Goal: Task Accomplishment & Management: Manage account settings

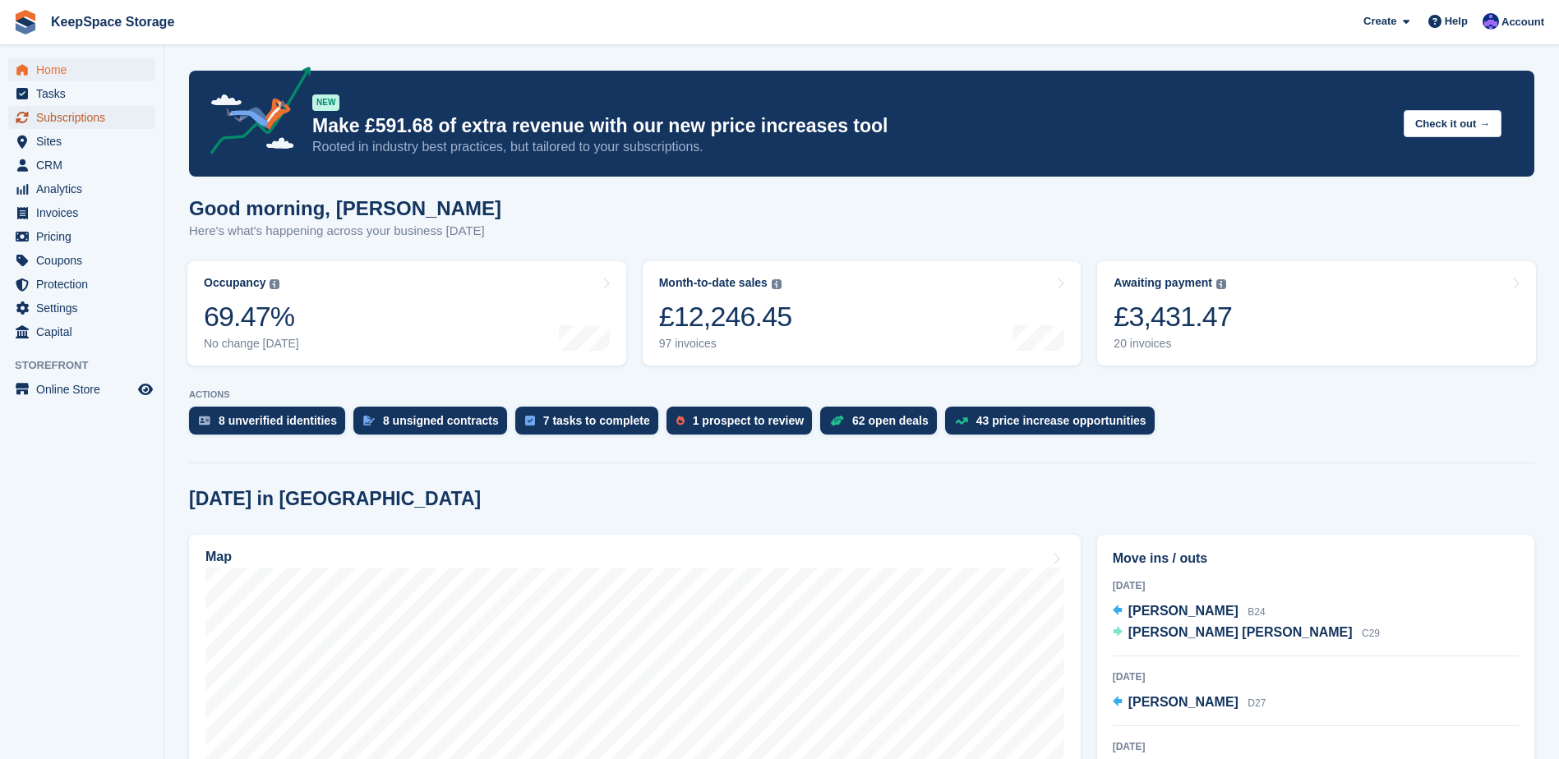
click at [68, 118] on span "Subscriptions" at bounding box center [85, 117] width 99 height 23
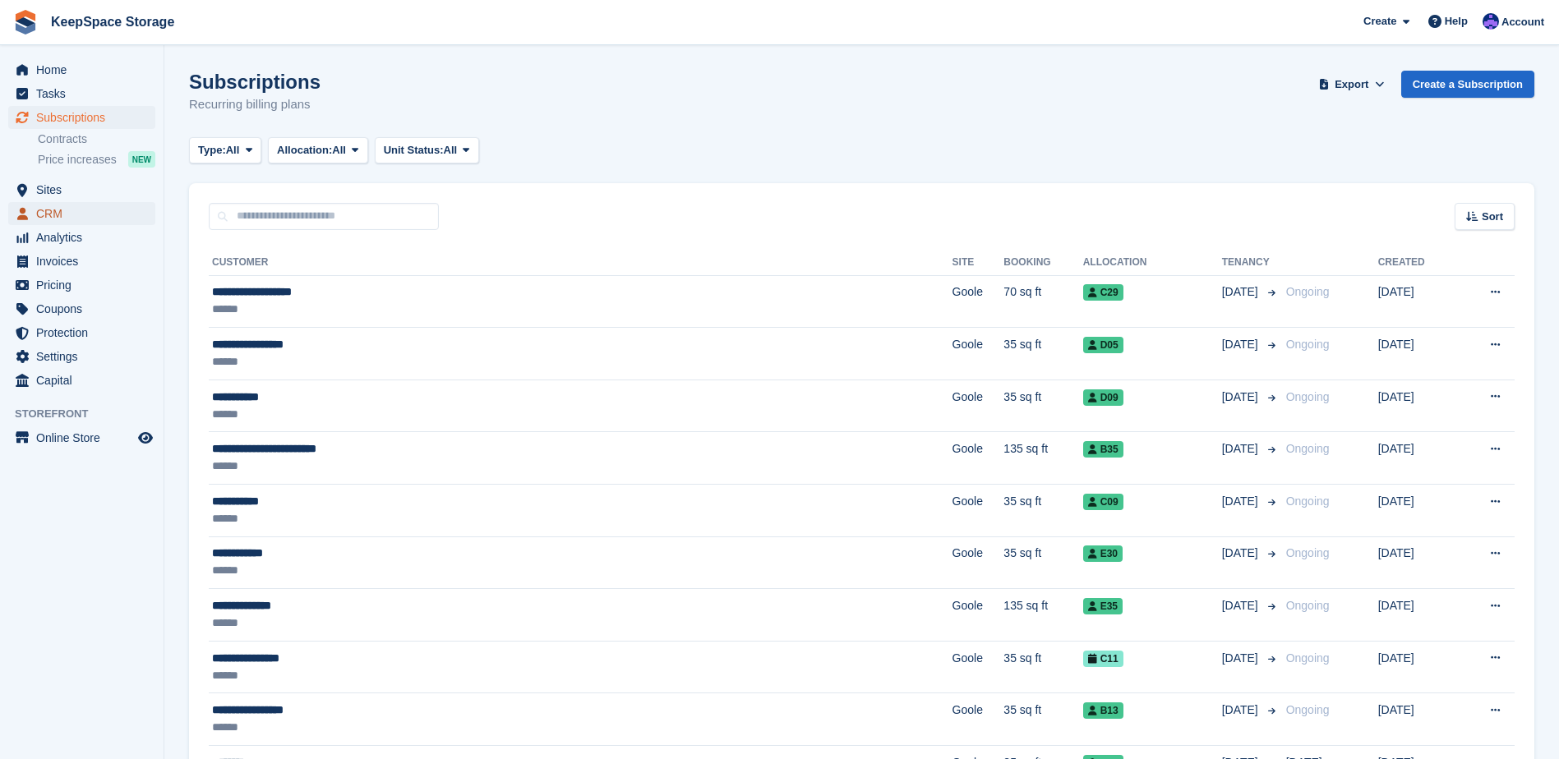
click at [76, 224] on span "CRM" at bounding box center [85, 213] width 99 height 23
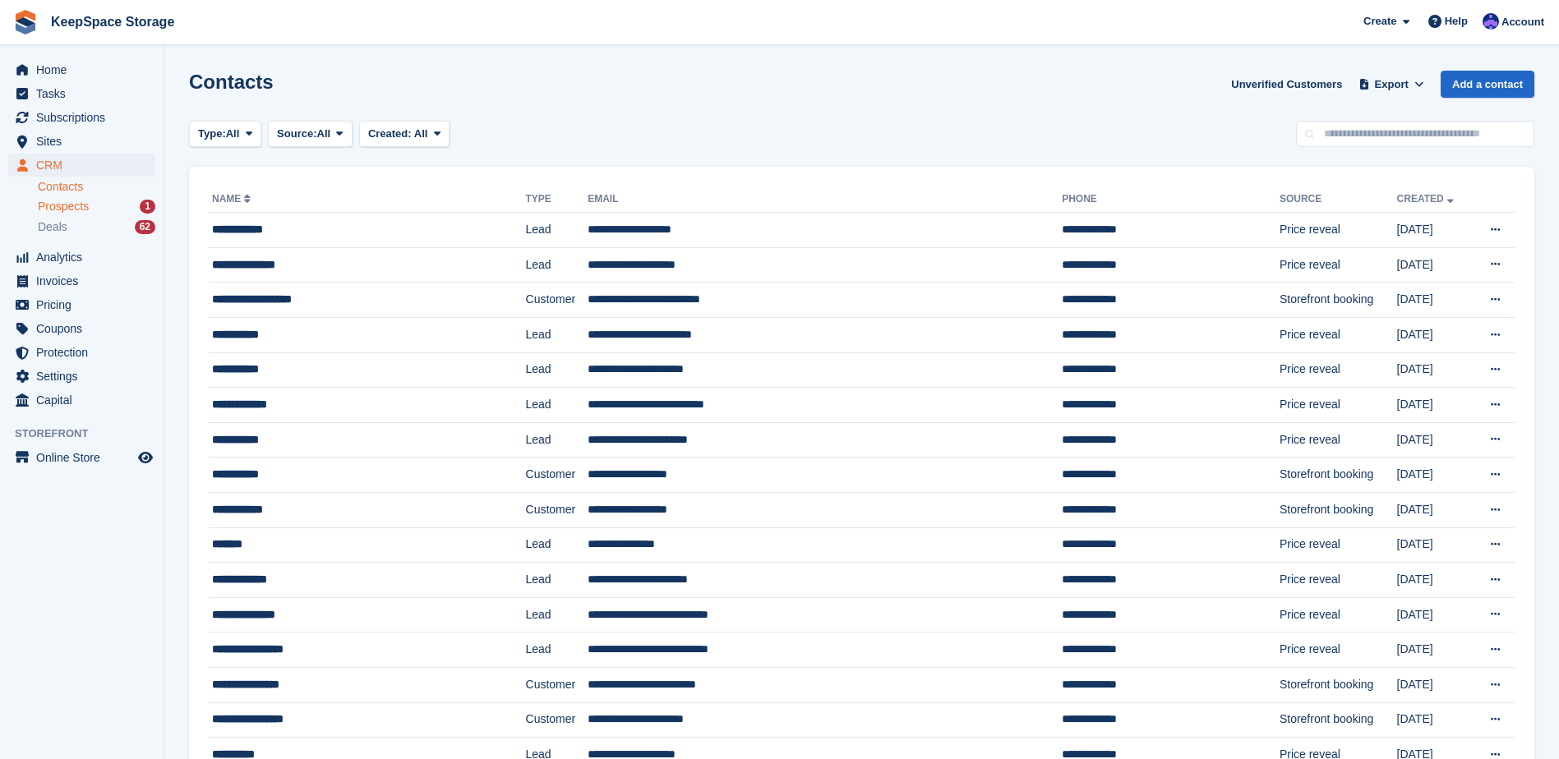
click at [90, 210] on div "Prospects 1" at bounding box center [97, 207] width 118 height 16
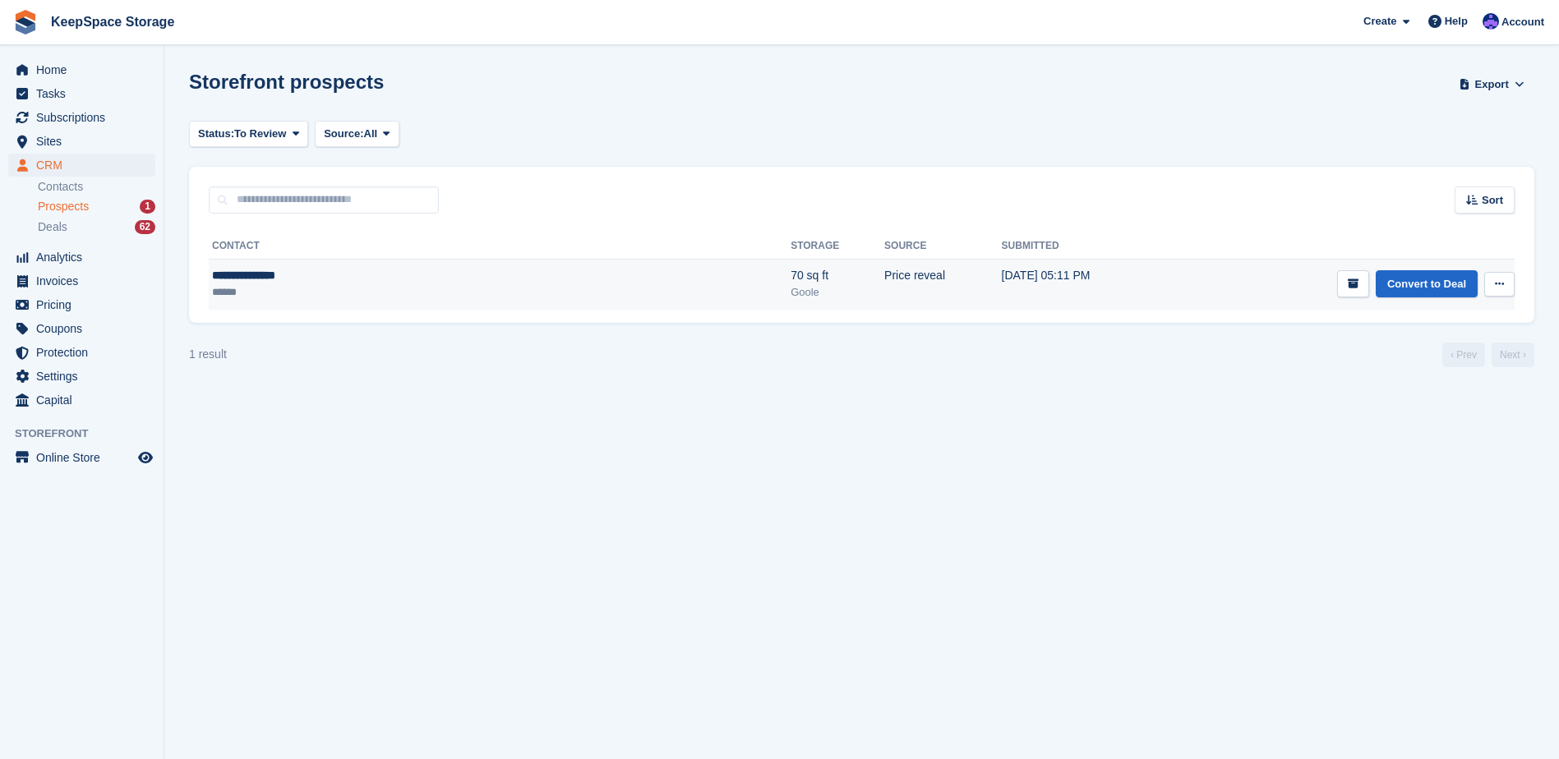
click at [357, 298] on ul "******" at bounding box center [361, 292] width 298 height 16
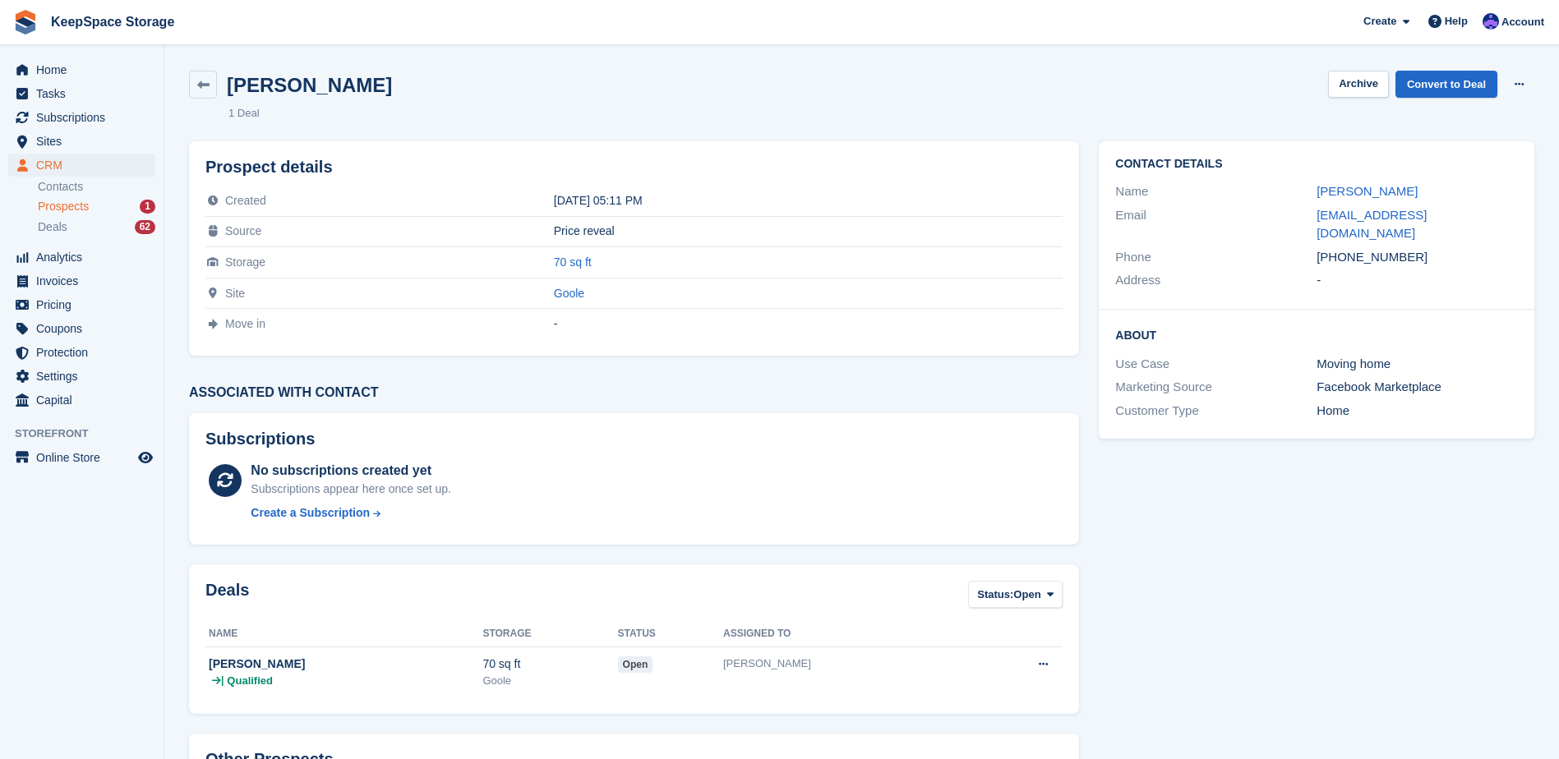
click at [98, 212] on div "Prospects 1" at bounding box center [97, 207] width 118 height 16
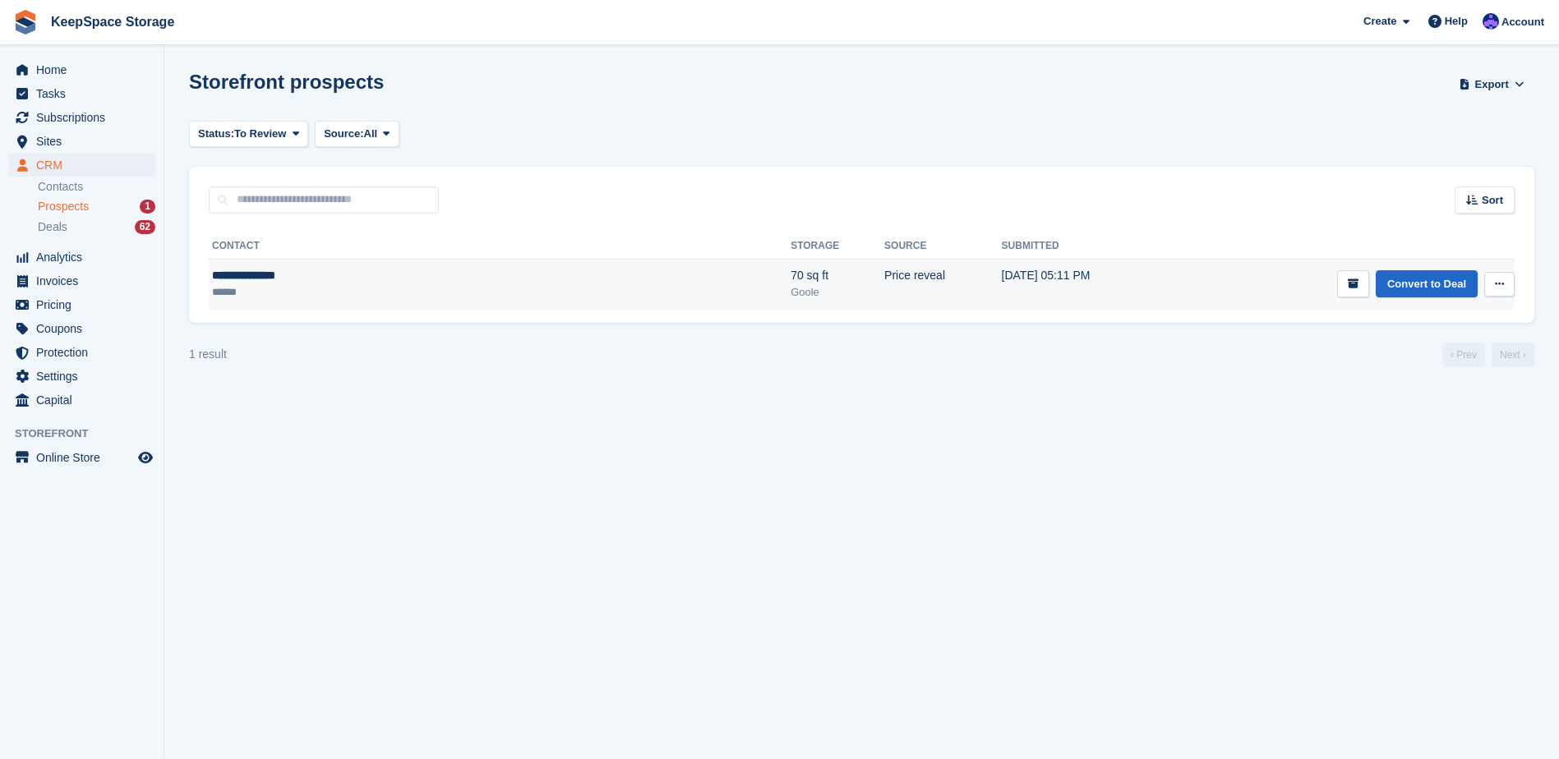
click at [1498, 282] on icon at bounding box center [1499, 284] width 9 height 11
click at [1354, 280] on icon "submit" at bounding box center [1353, 284] width 11 height 11
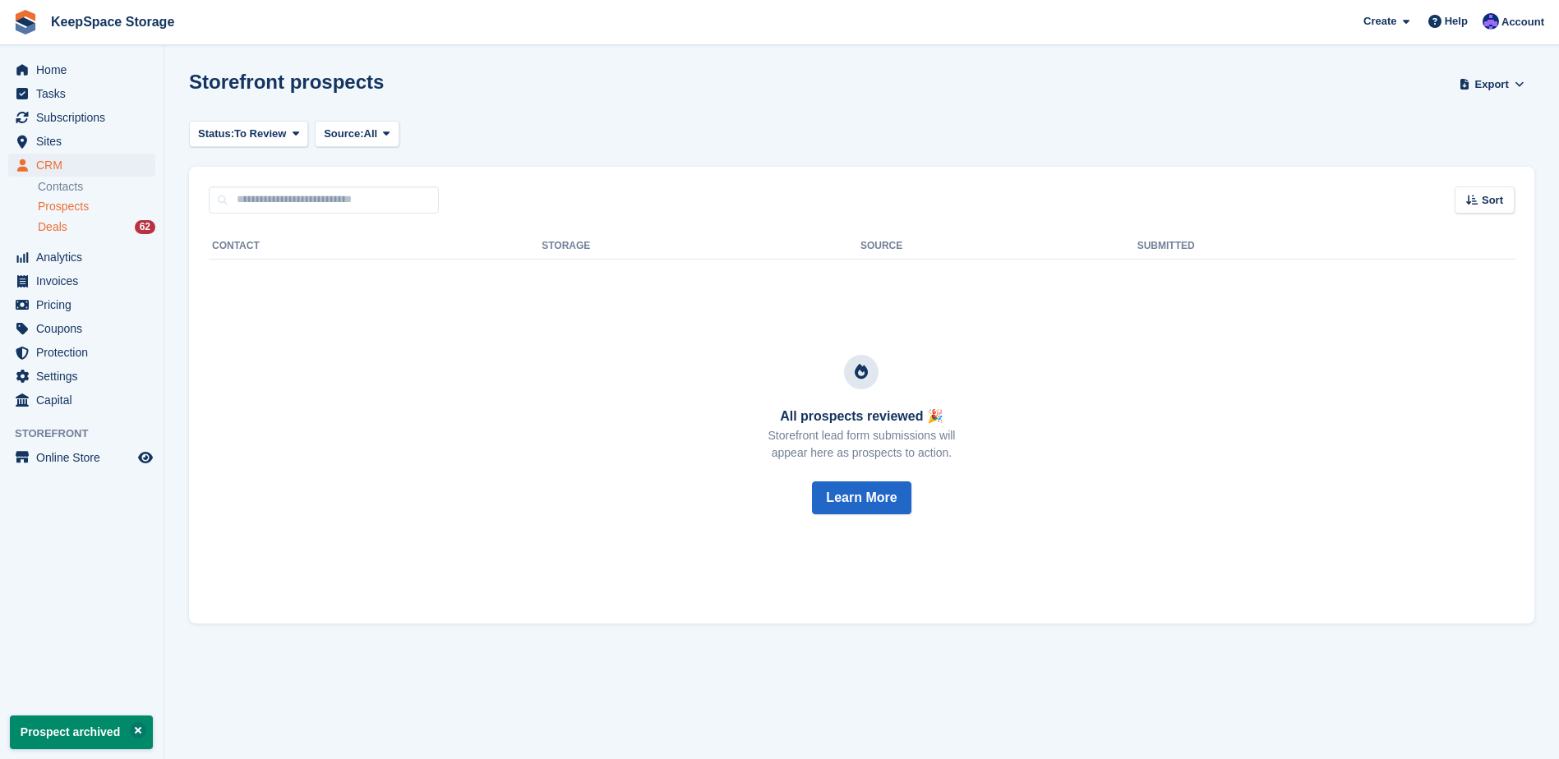
click at [115, 224] on div "Deals 62" at bounding box center [97, 227] width 118 height 16
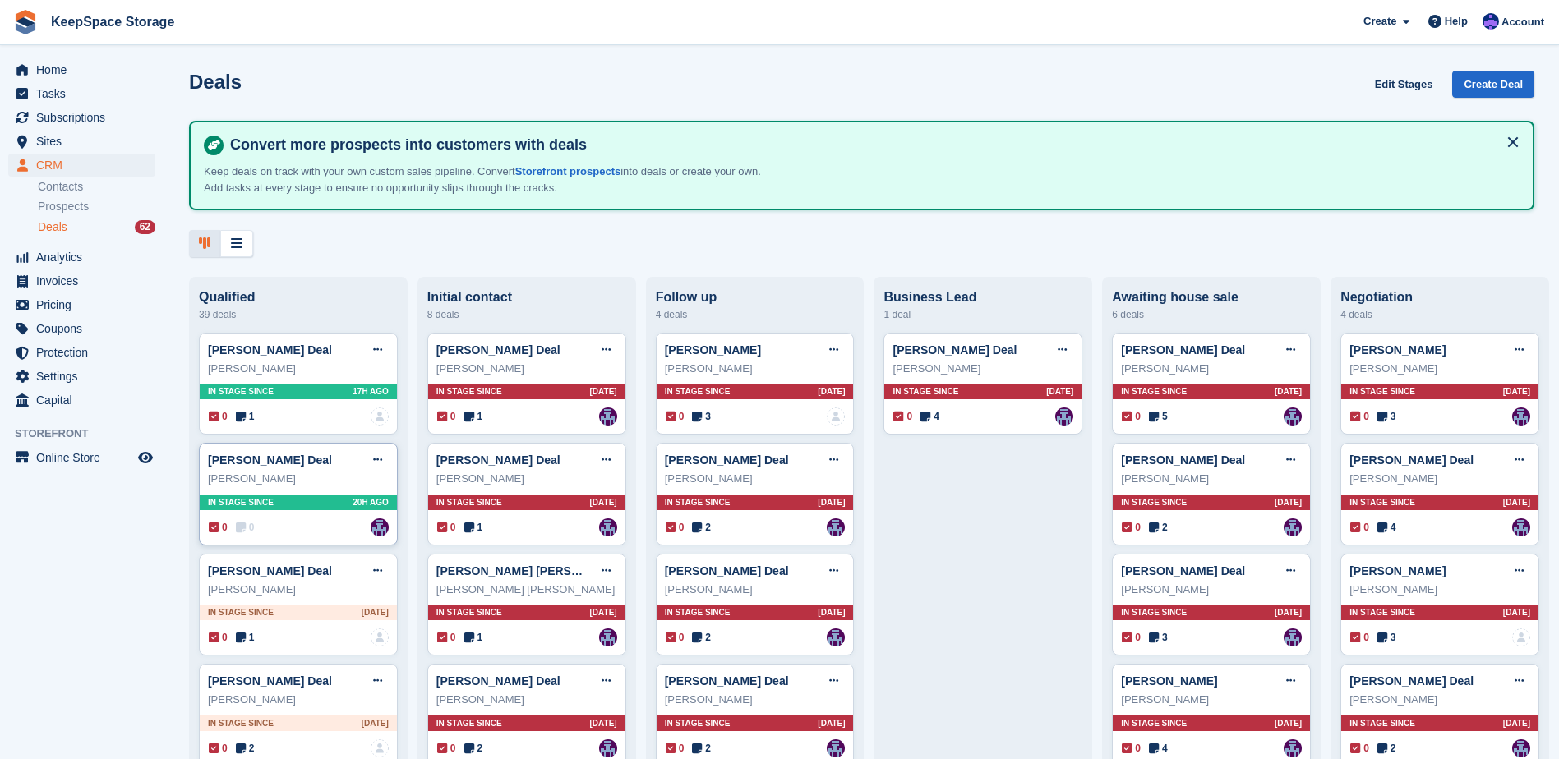
click at [285, 530] on div "0 0 Assigned to Charlotte Jobling" at bounding box center [299, 528] width 180 height 18
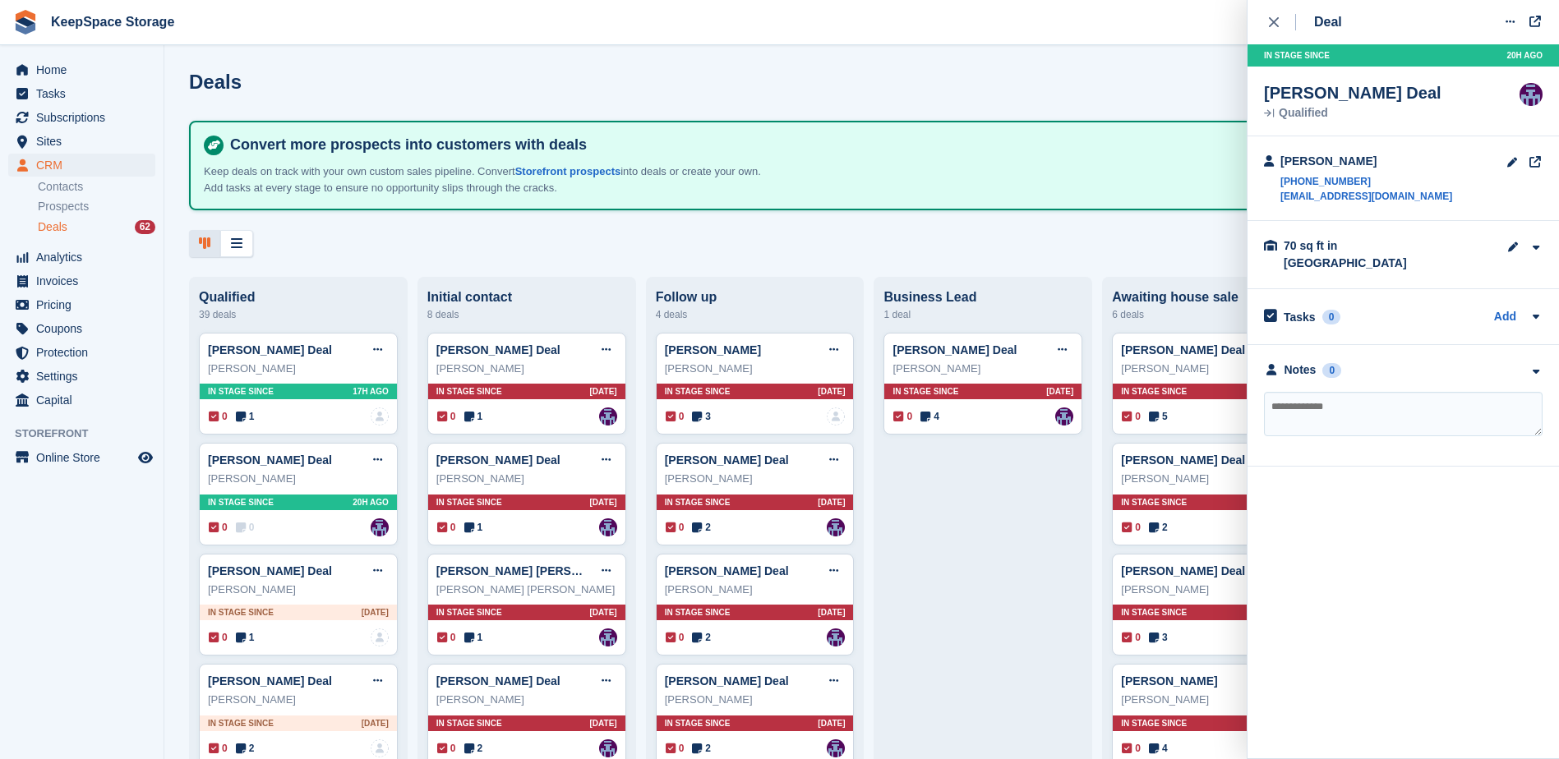
click at [1447, 345] on div "Notes 0 No notes added yet" at bounding box center [1404, 406] width 312 height 122
click at [1443, 362] on div "Notes 0" at bounding box center [1403, 370] width 279 height 17
click at [1385, 398] on textarea at bounding box center [1403, 414] width 279 height 44
type textarea "**********"
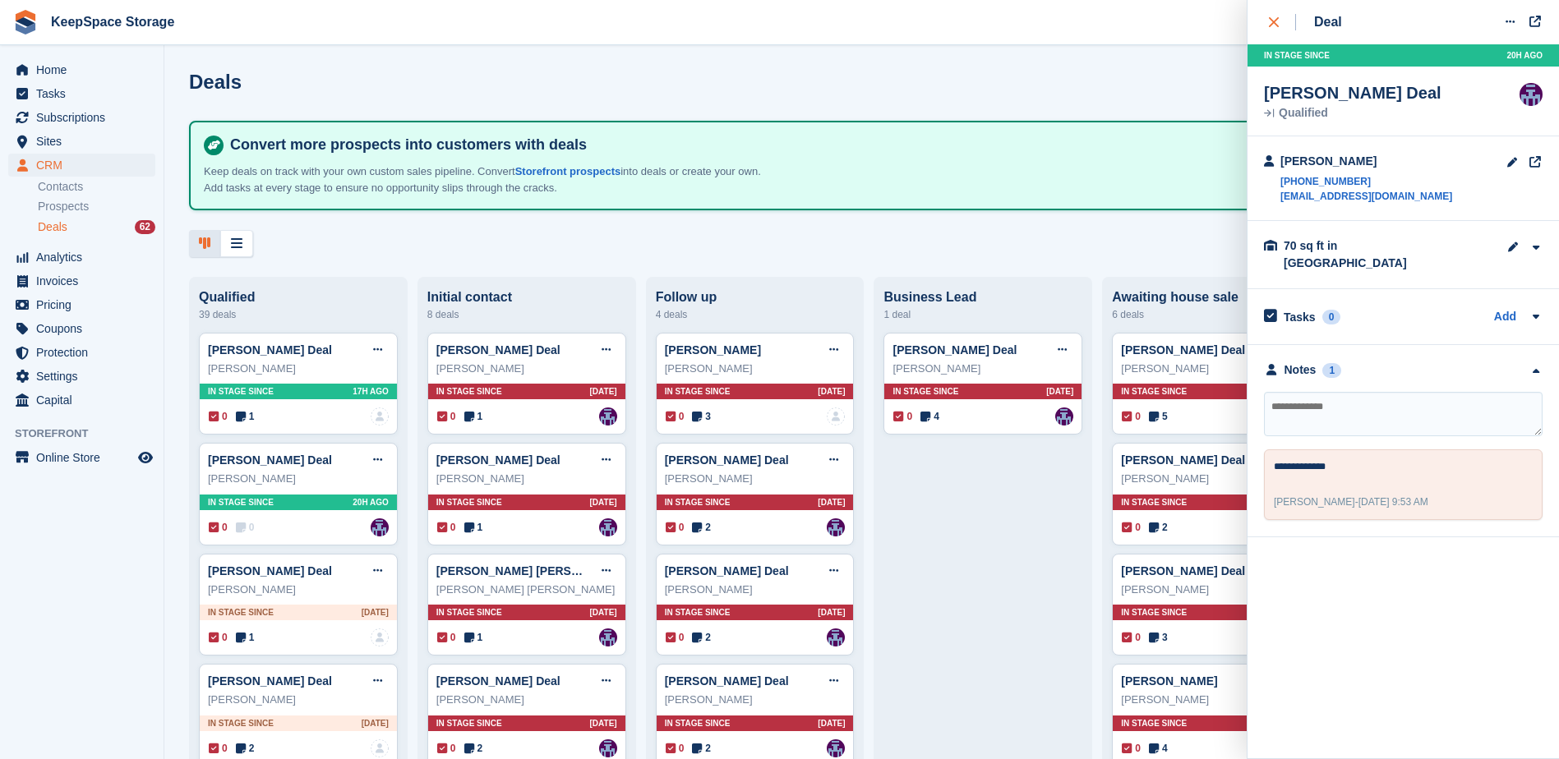
click at [1284, 22] on div "close" at bounding box center [1282, 22] width 27 height 16
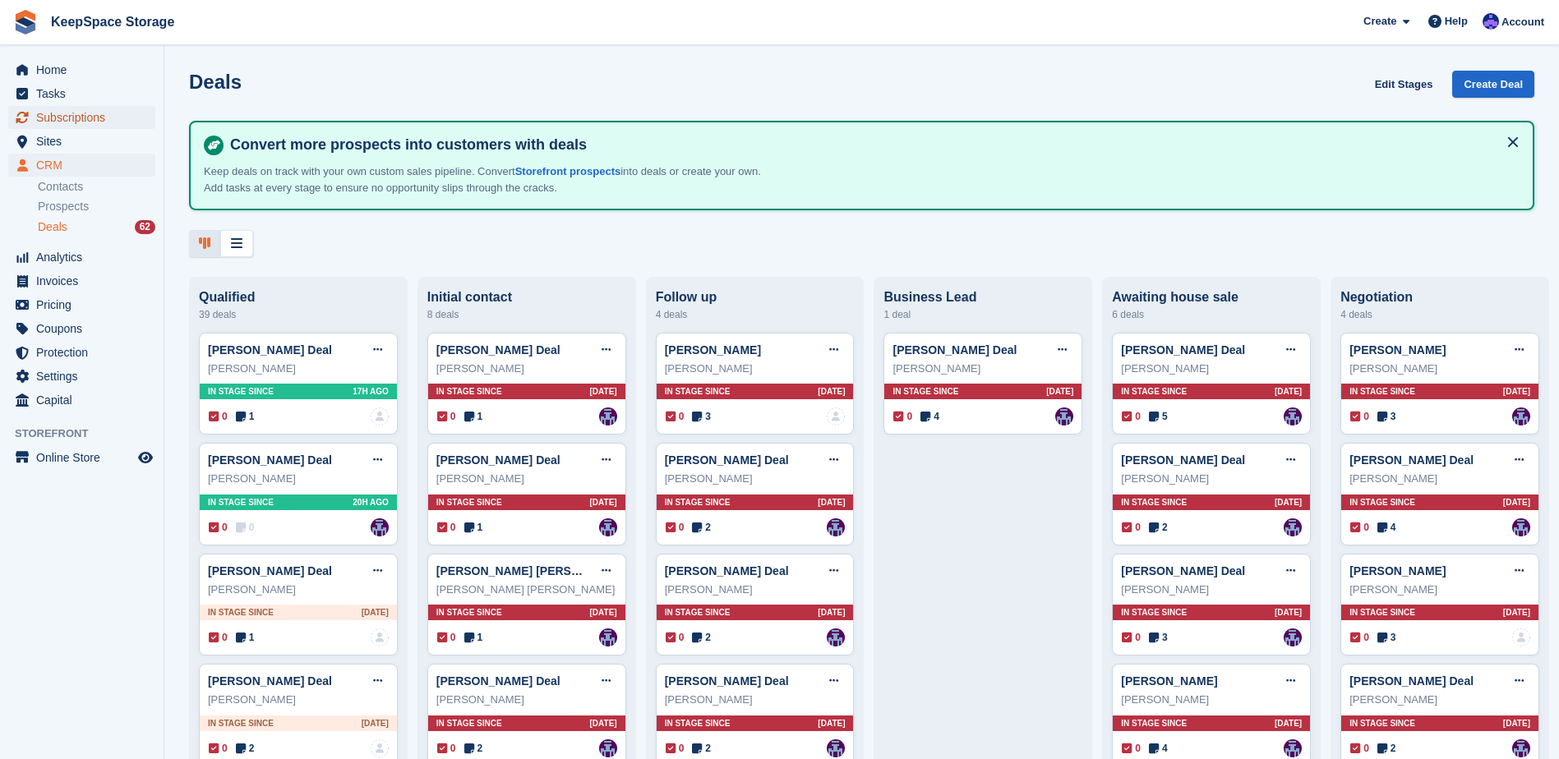
click at [111, 112] on span "Subscriptions" at bounding box center [85, 117] width 99 height 23
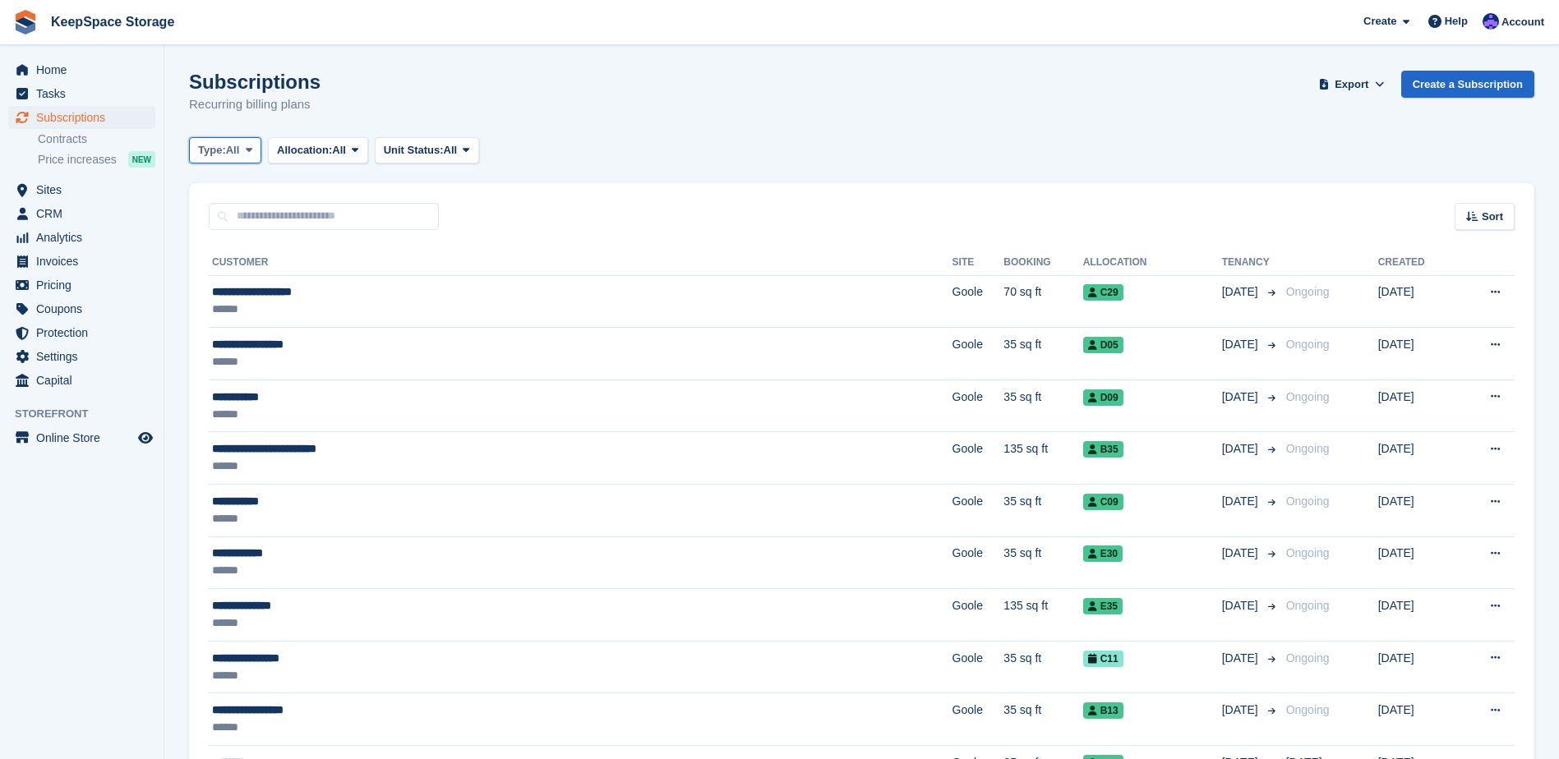
click at [210, 154] on span "Type:" at bounding box center [212, 150] width 28 height 16
click at [256, 311] on link "Ending" at bounding box center [267, 308] width 143 height 30
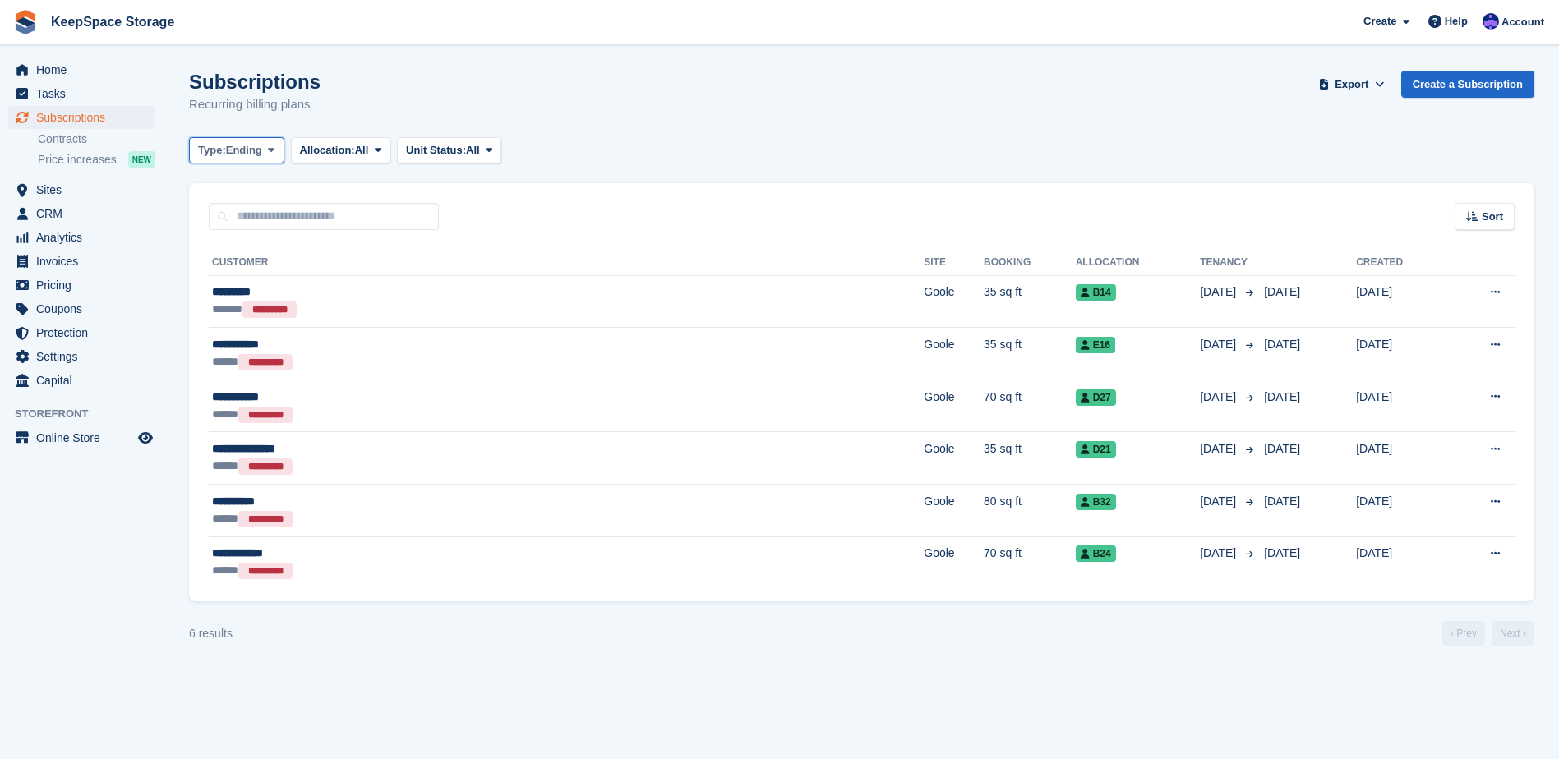
click at [240, 157] on span "Ending" at bounding box center [244, 150] width 36 height 16
click at [265, 196] on link "All" at bounding box center [267, 189] width 143 height 30
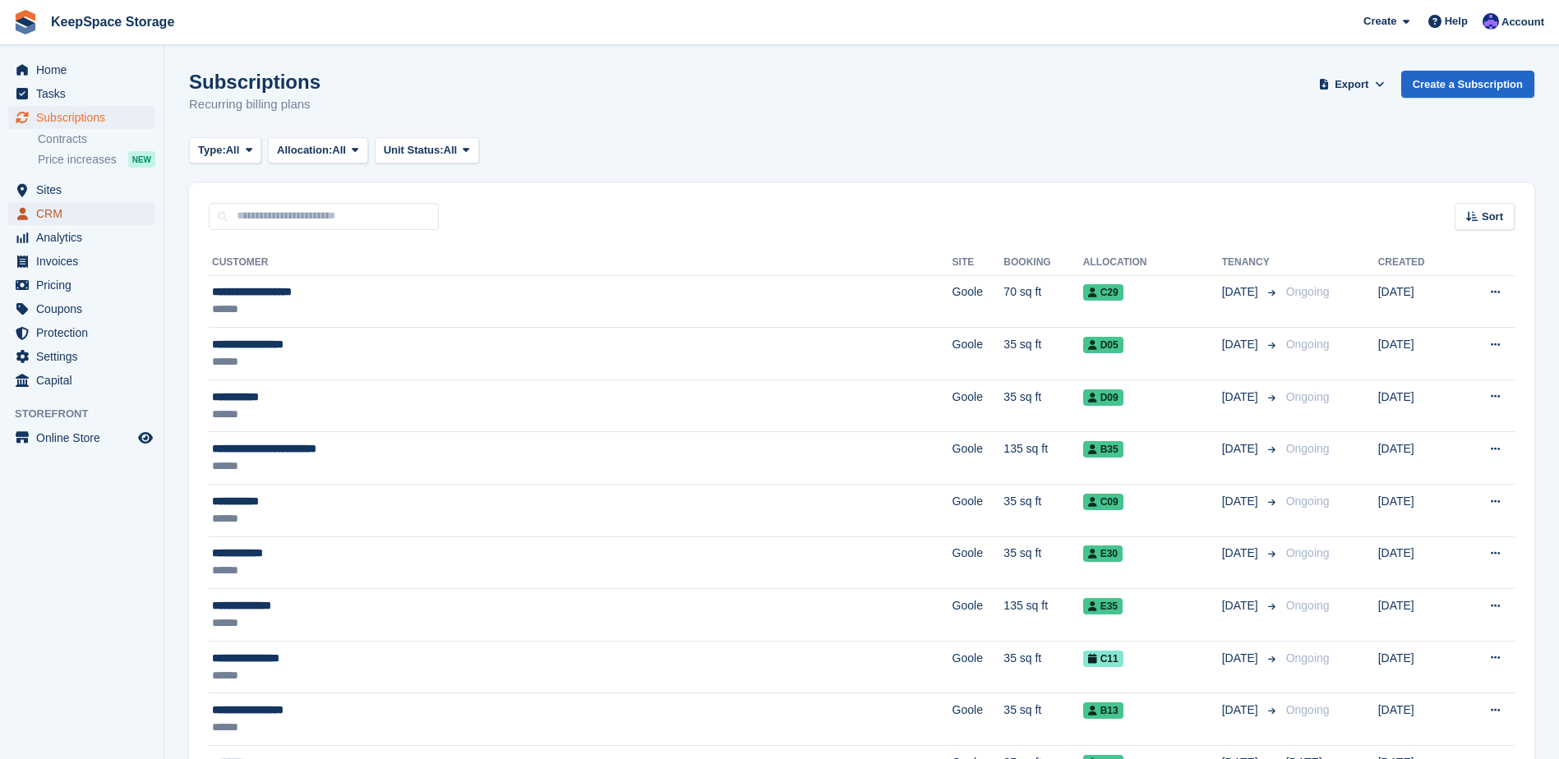
click at [80, 216] on span "CRM" at bounding box center [85, 213] width 99 height 23
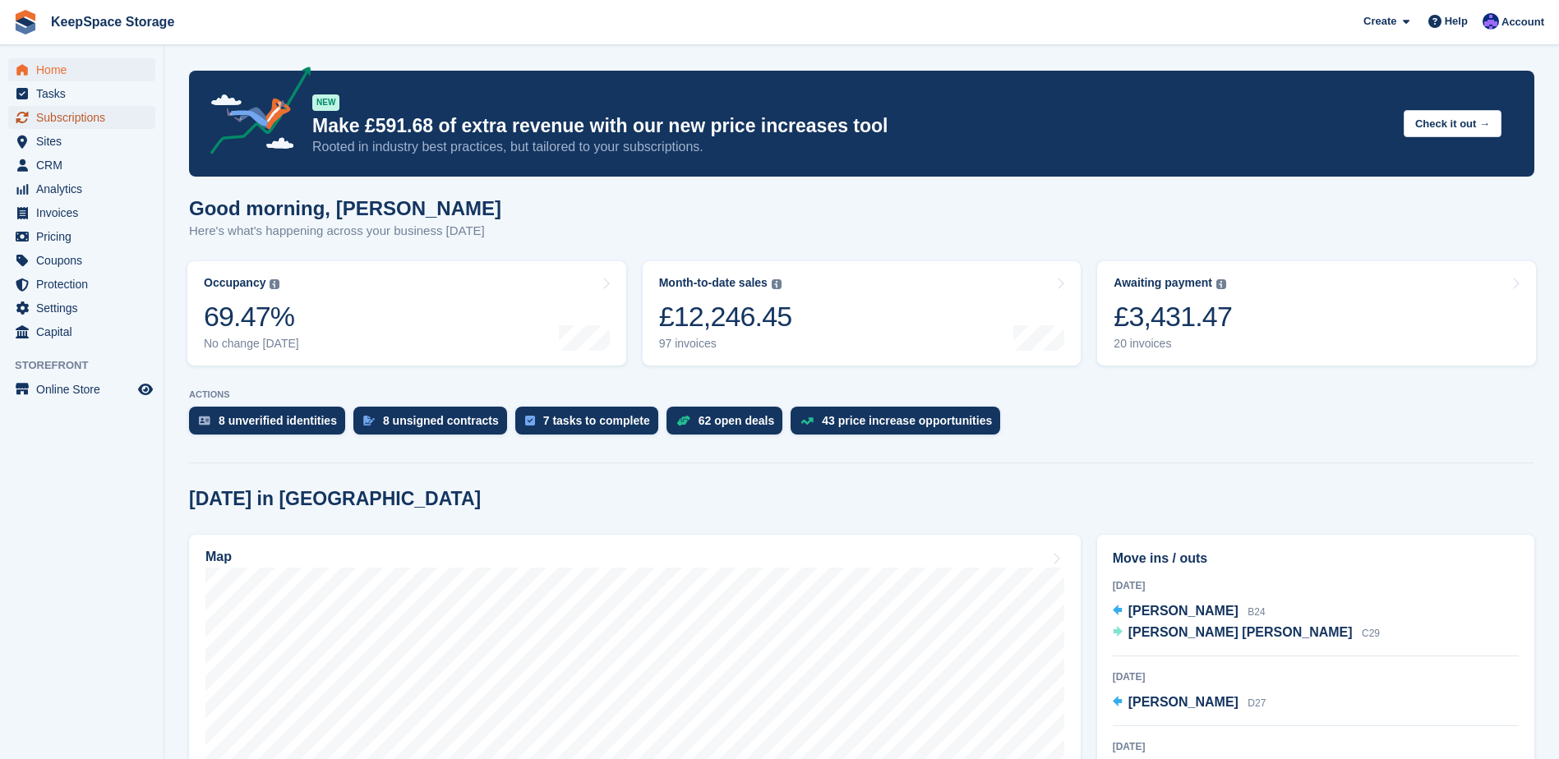
click at [107, 123] on span "Subscriptions" at bounding box center [85, 117] width 99 height 23
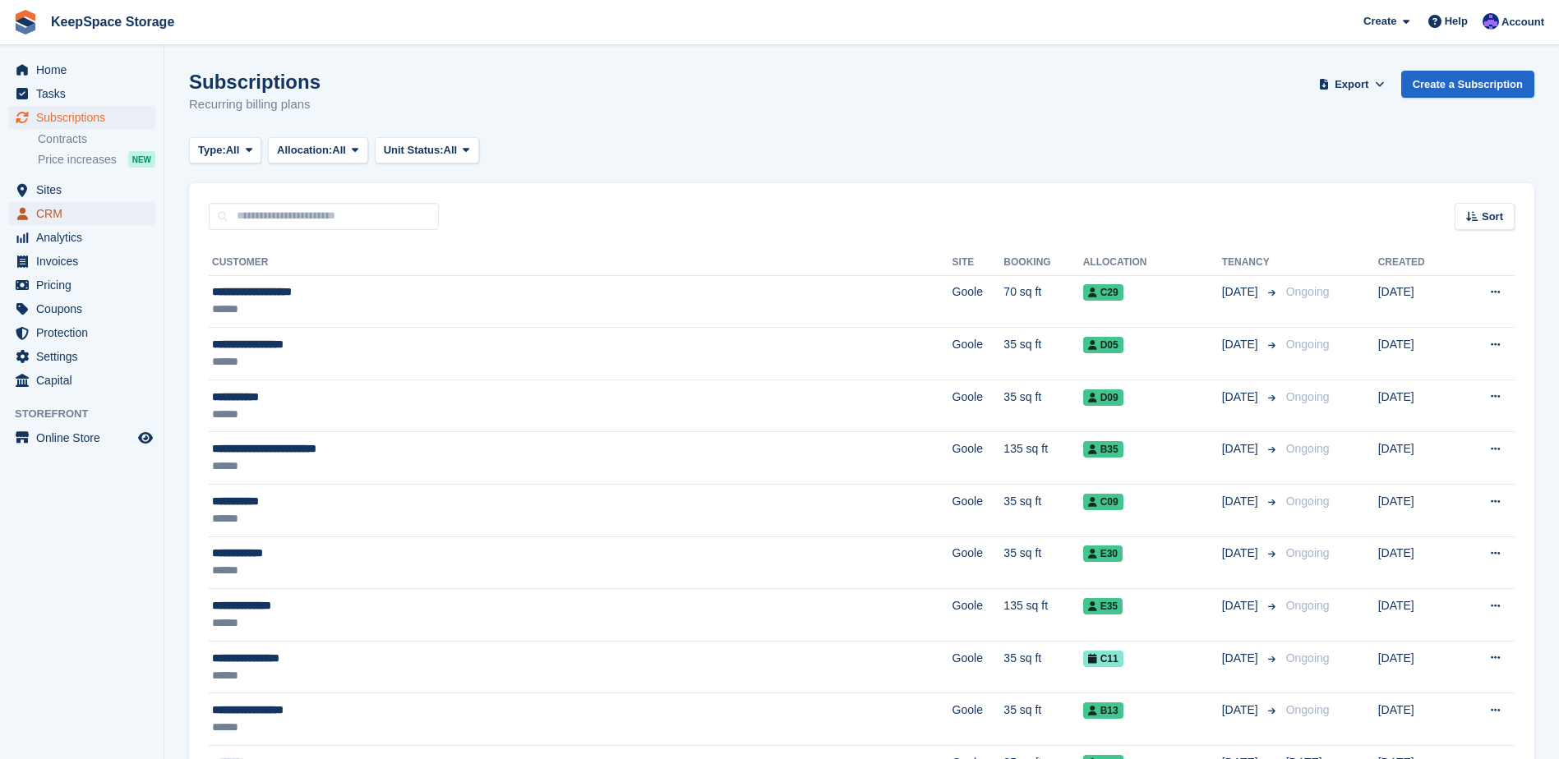
click at [68, 216] on span "CRM" at bounding box center [85, 213] width 99 height 23
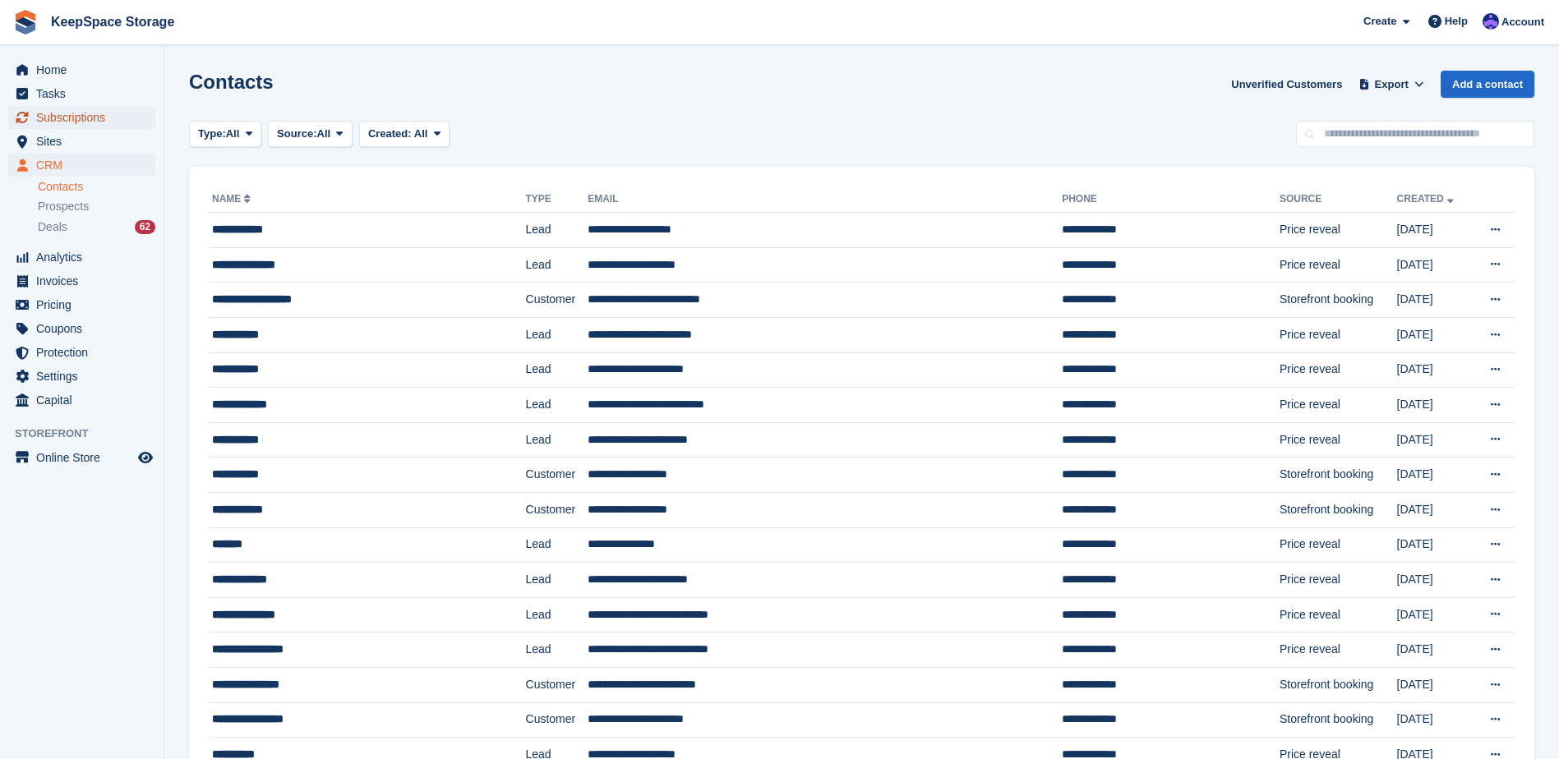
click at [111, 118] on span "Subscriptions" at bounding box center [85, 117] width 99 height 23
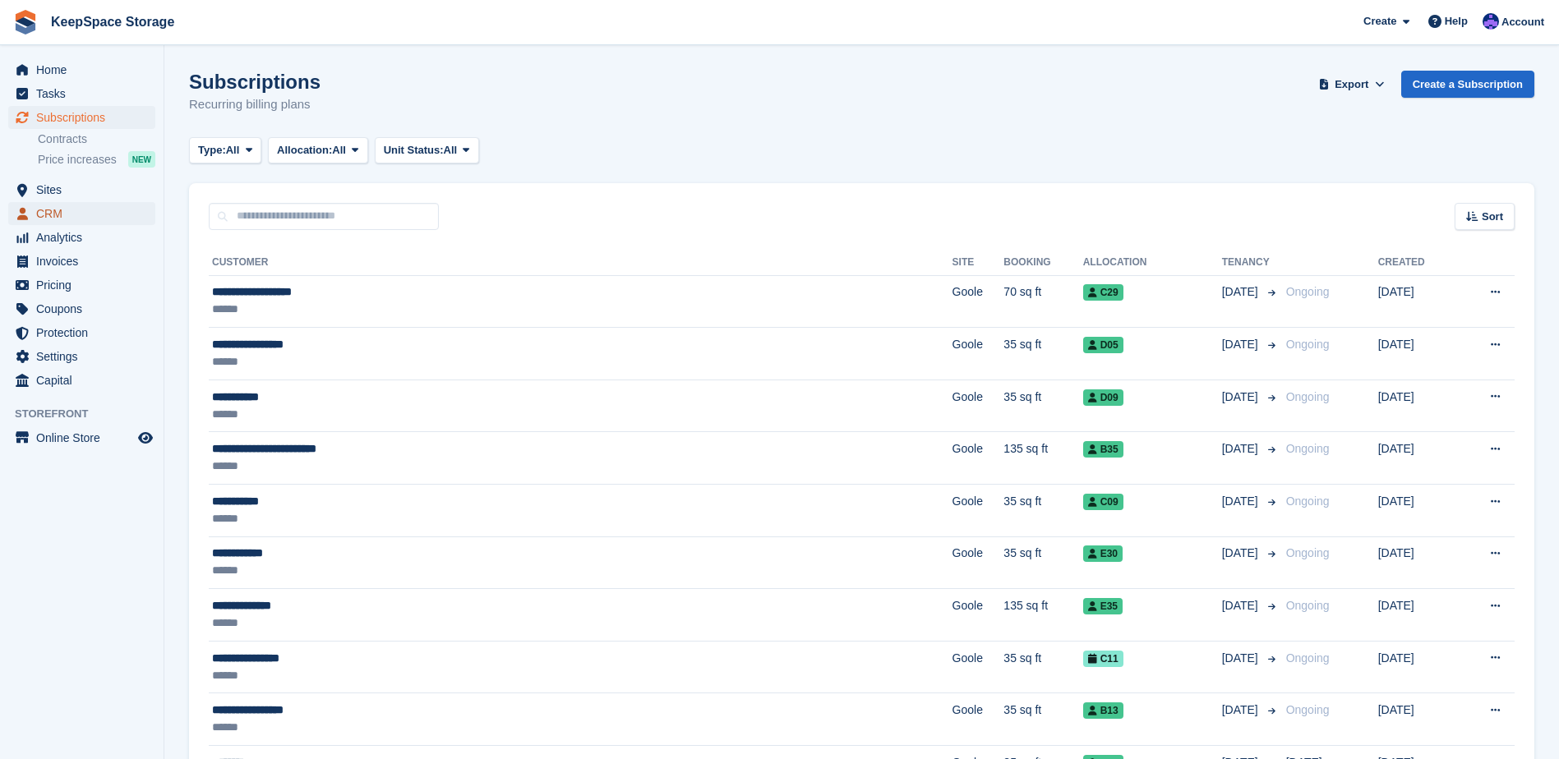
click at [94, 212] on span "CRM" at bounding box center [85, 213] width 99 height 23
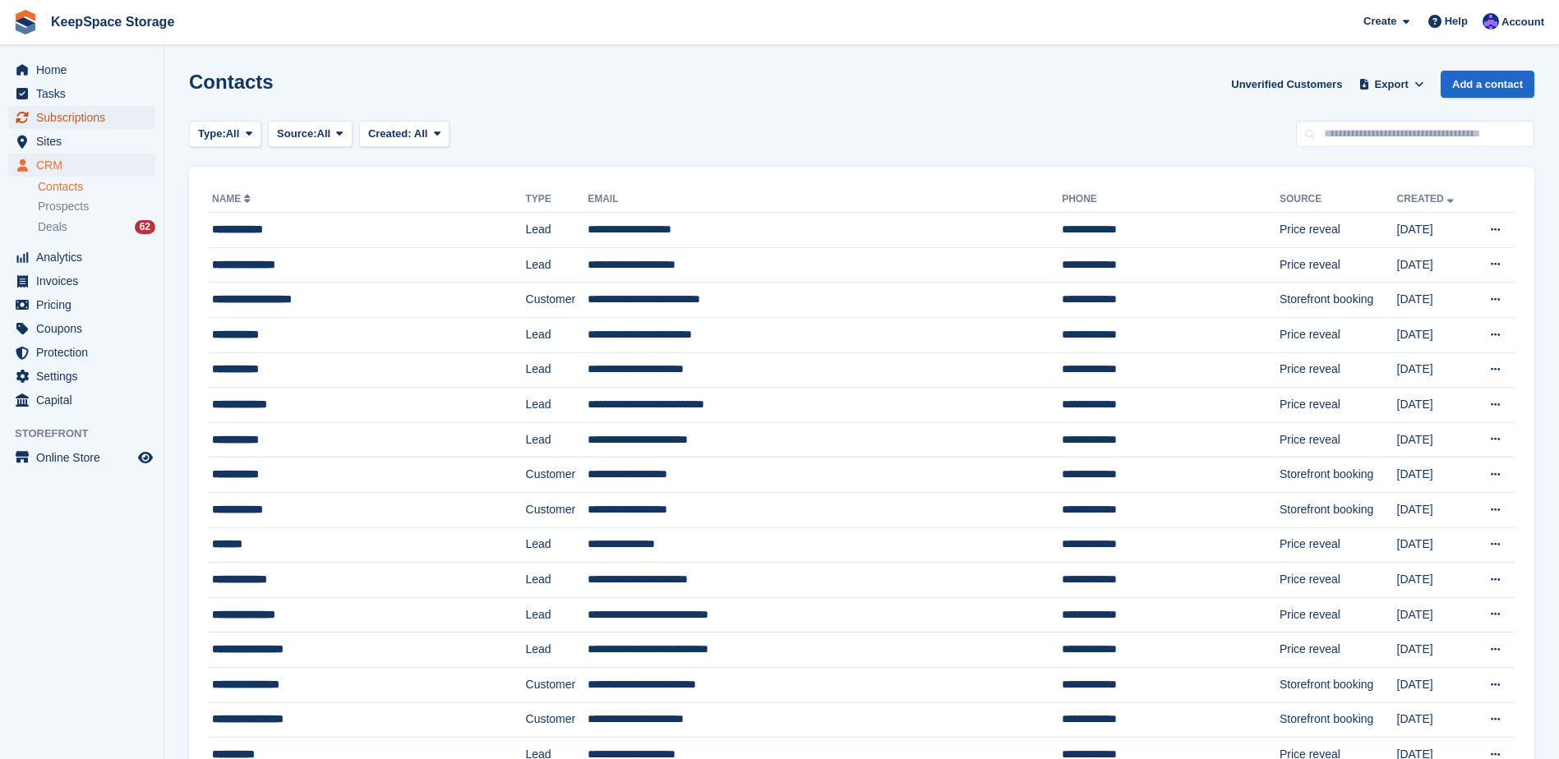
click at [98, 109] on span "Subscriptions" at bounding box center [85, 117] width 99 height 23
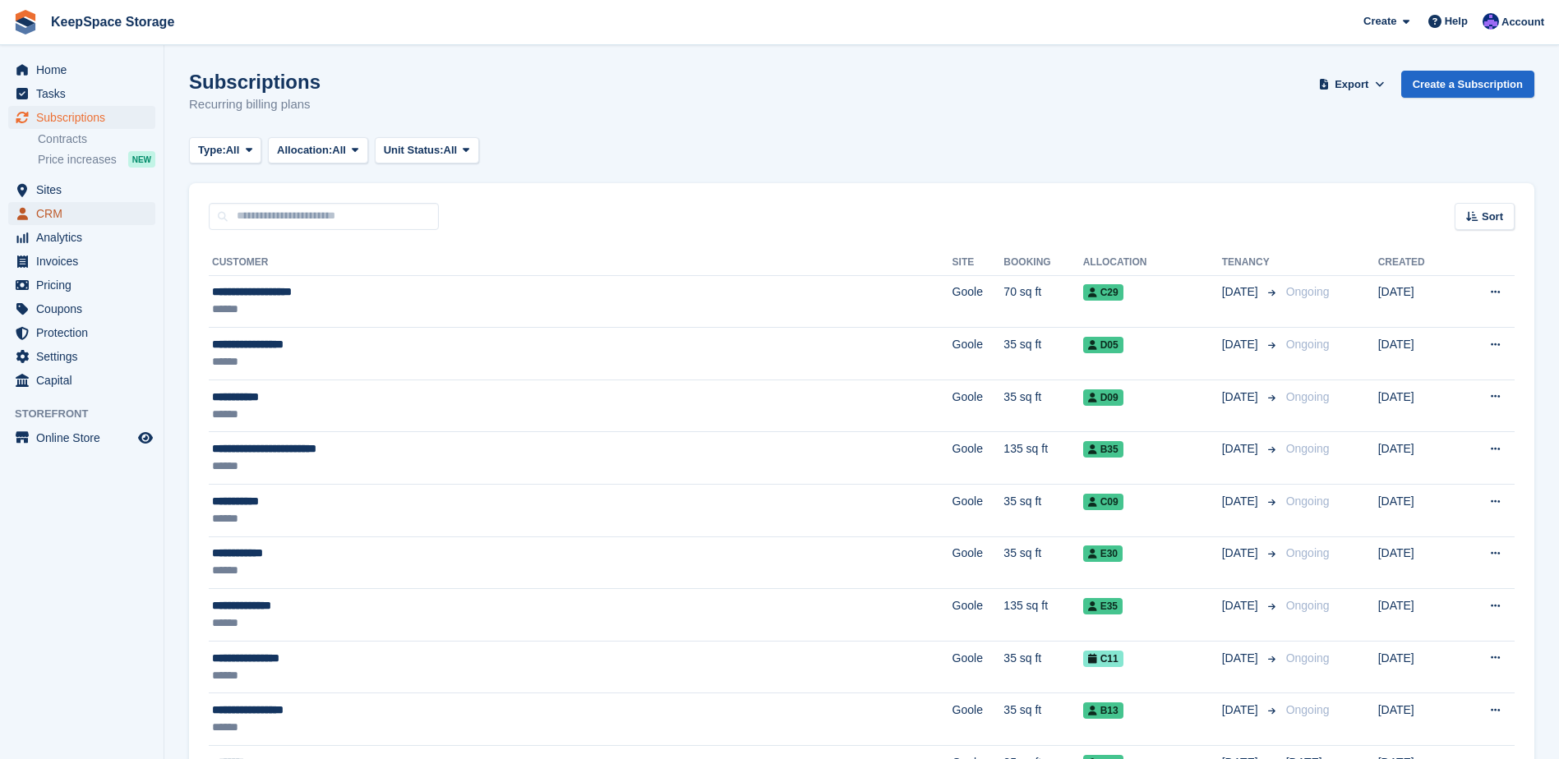
click at [93, 207] on span "CRM" at bounding box center [85, 213] width 99 height 23
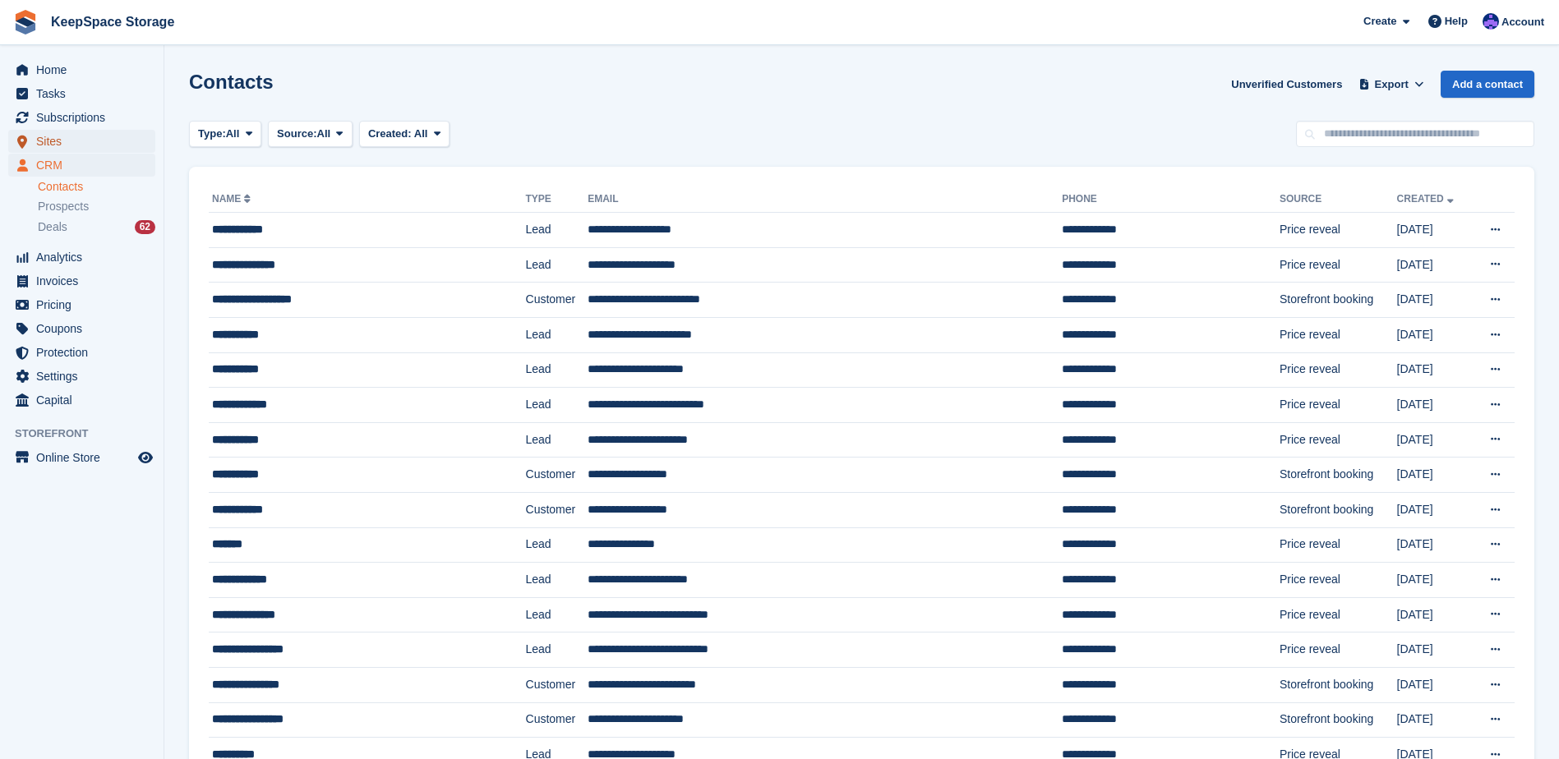
click at [75, 141] on span "Sites" at bounding box center [85, 141] width 99 height 23
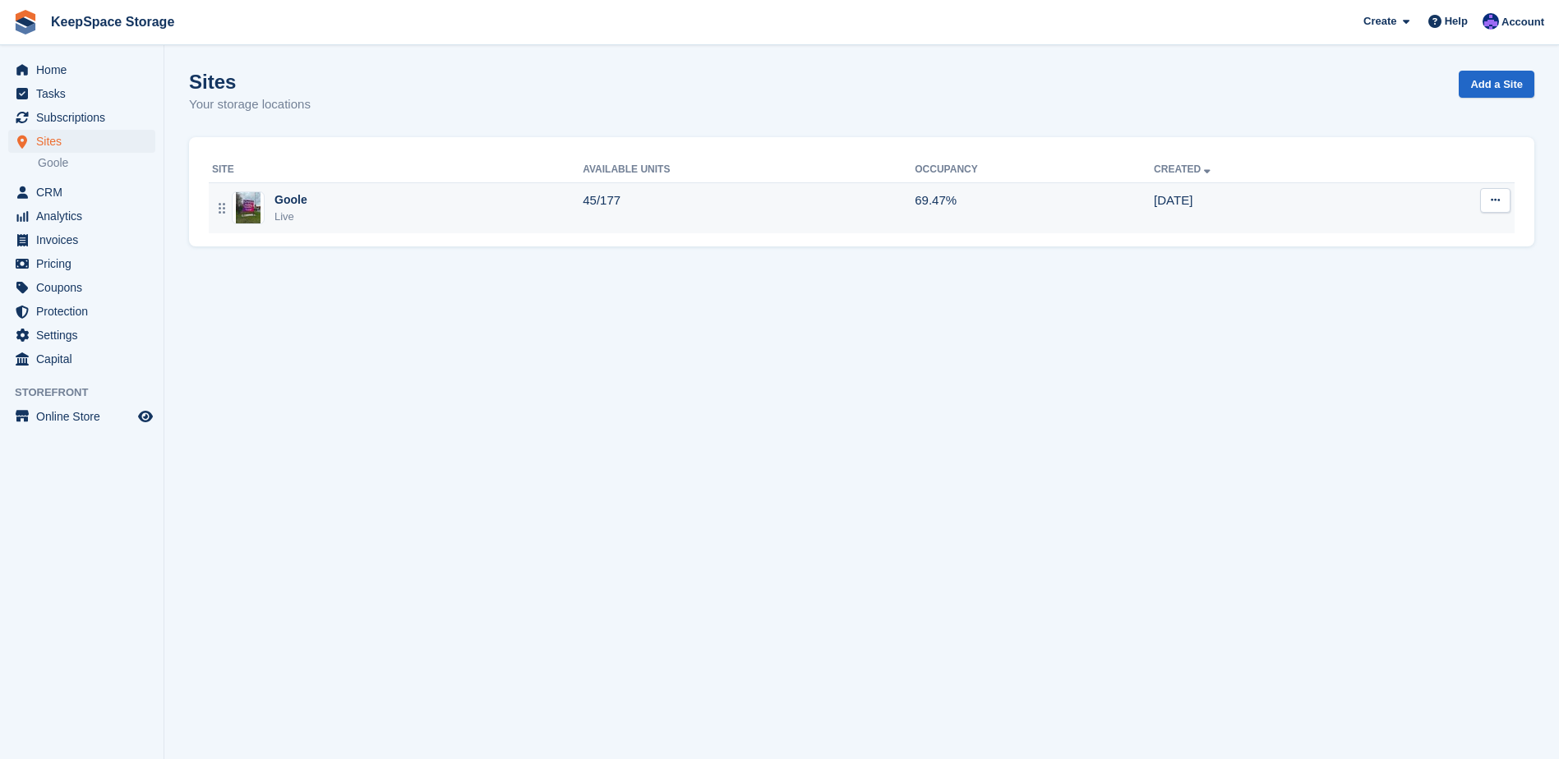
click at [497, 205] on div "Goole Live" at bounding box center [397, 209] width 371 height 34
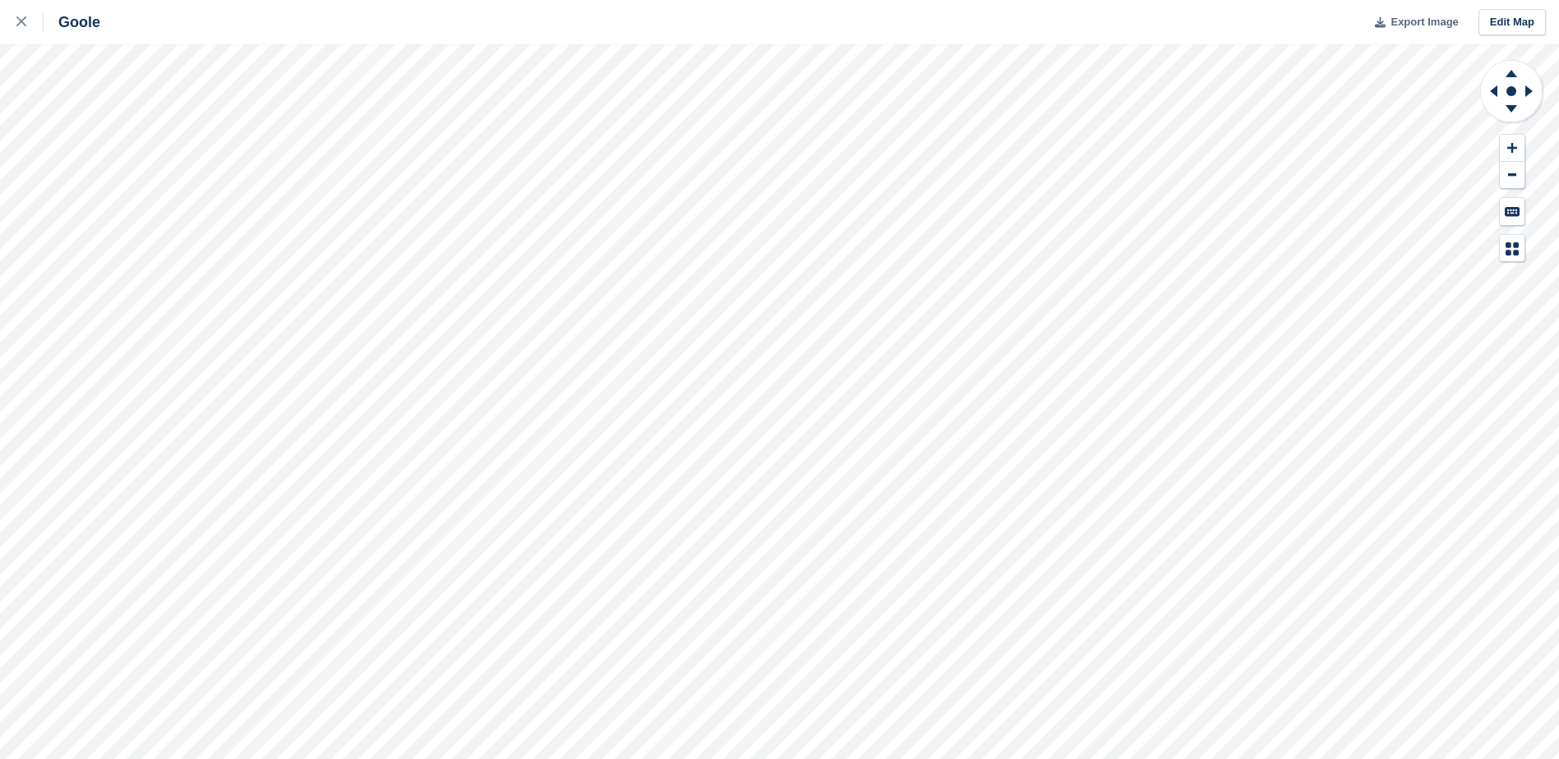
click at [1398, 27] on span "Export Image" at bounding box center [1424, 22] width 67 height 16
click at [25, 21] on icon at bounding box center [21, 21] width 10 height 10
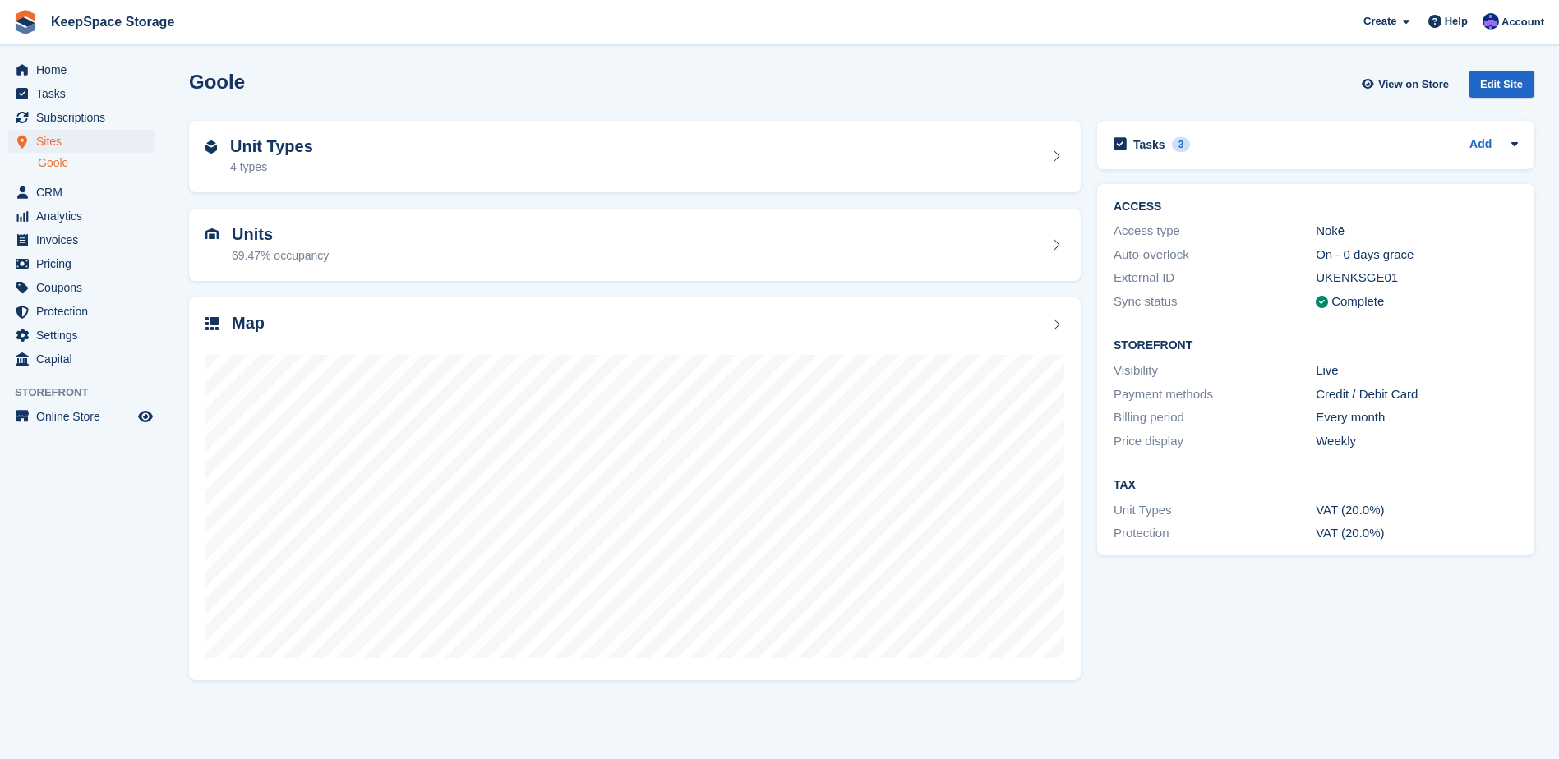
click at [102, 118] on span "Subscriptions" at bounding box center [85, 117] width 99 height 23
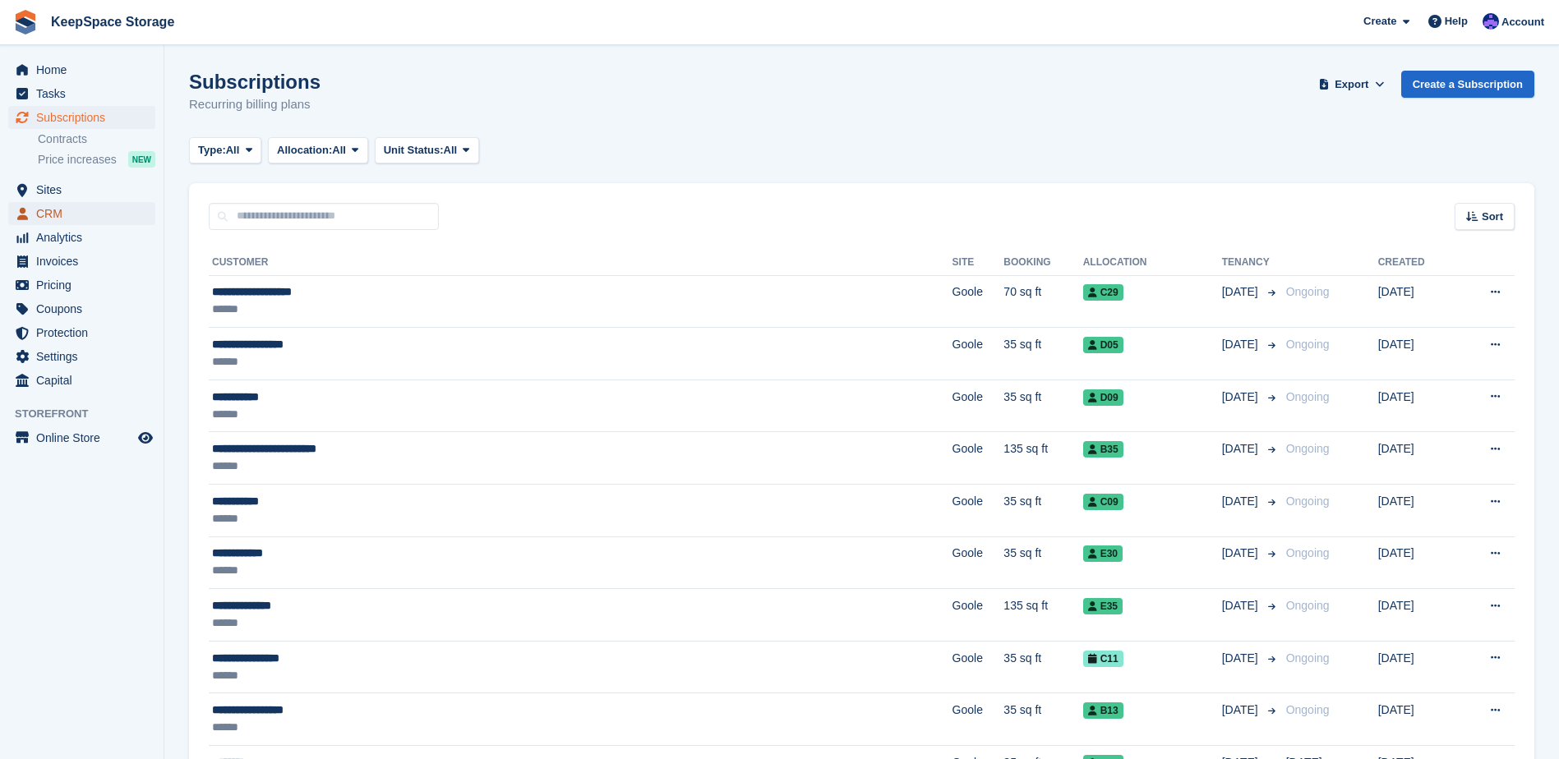
click at [86, 212] on span "CRM" at bounding box center [85, 213] width 99 height 23
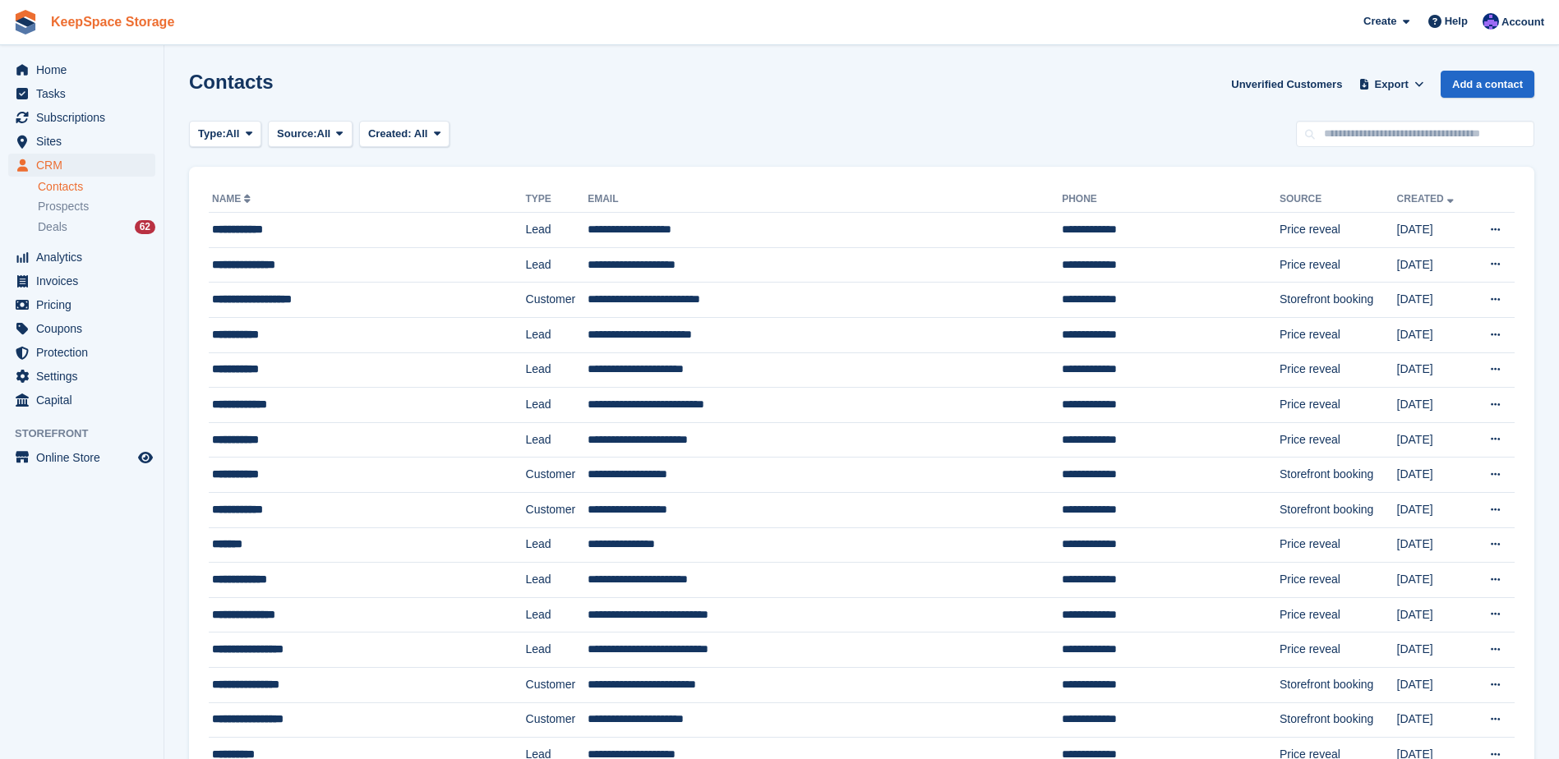
click at [71, 27] on link "KeepSpace Storage" at bounding box center [112, 21] width 136 height 27
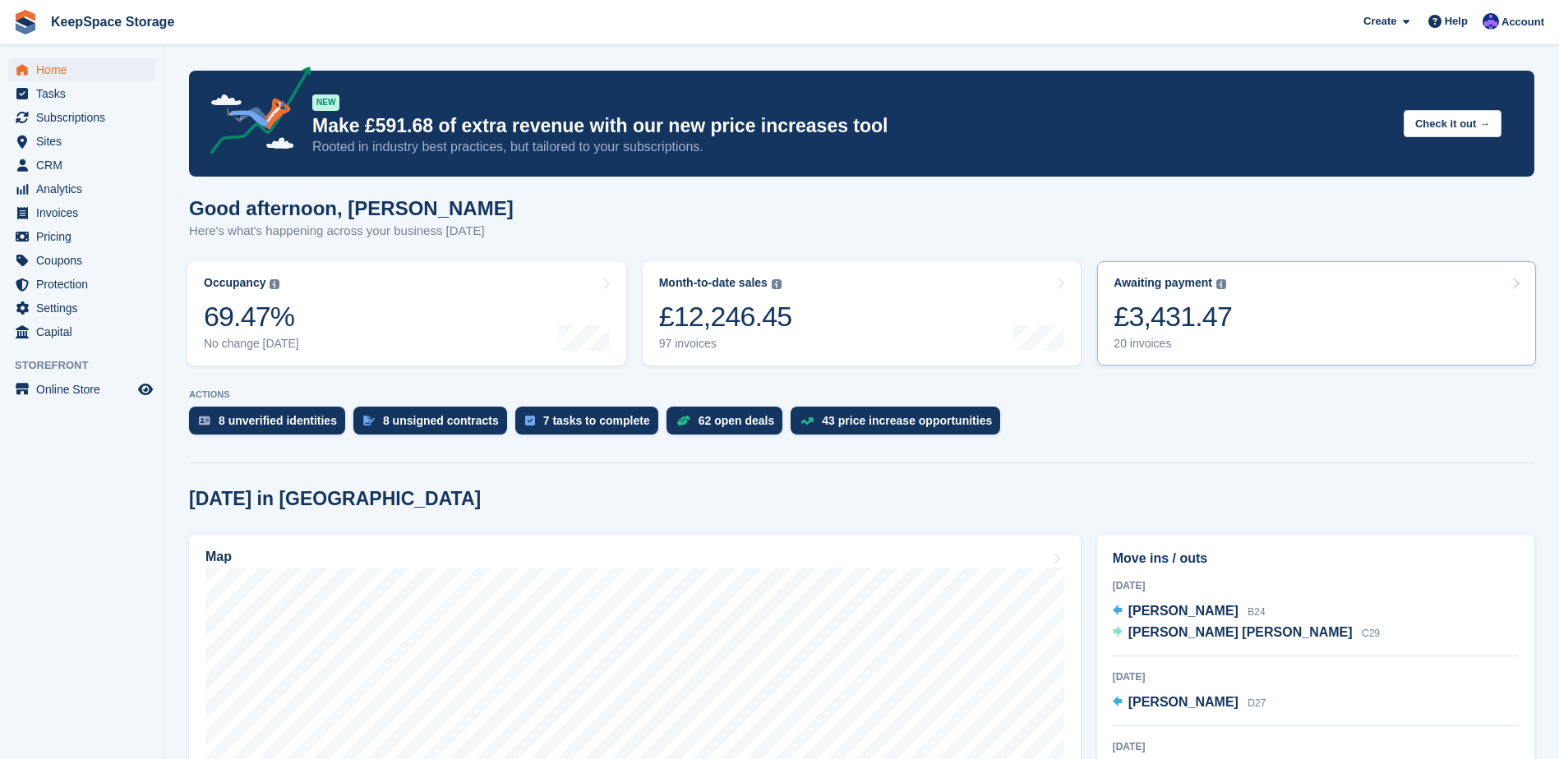
click at [1334, 322] on link "Awaiting payment The total outstanding balance on all open invoices. £3,431.47 …" at bounding box center [1316, 313] width 439 height 104
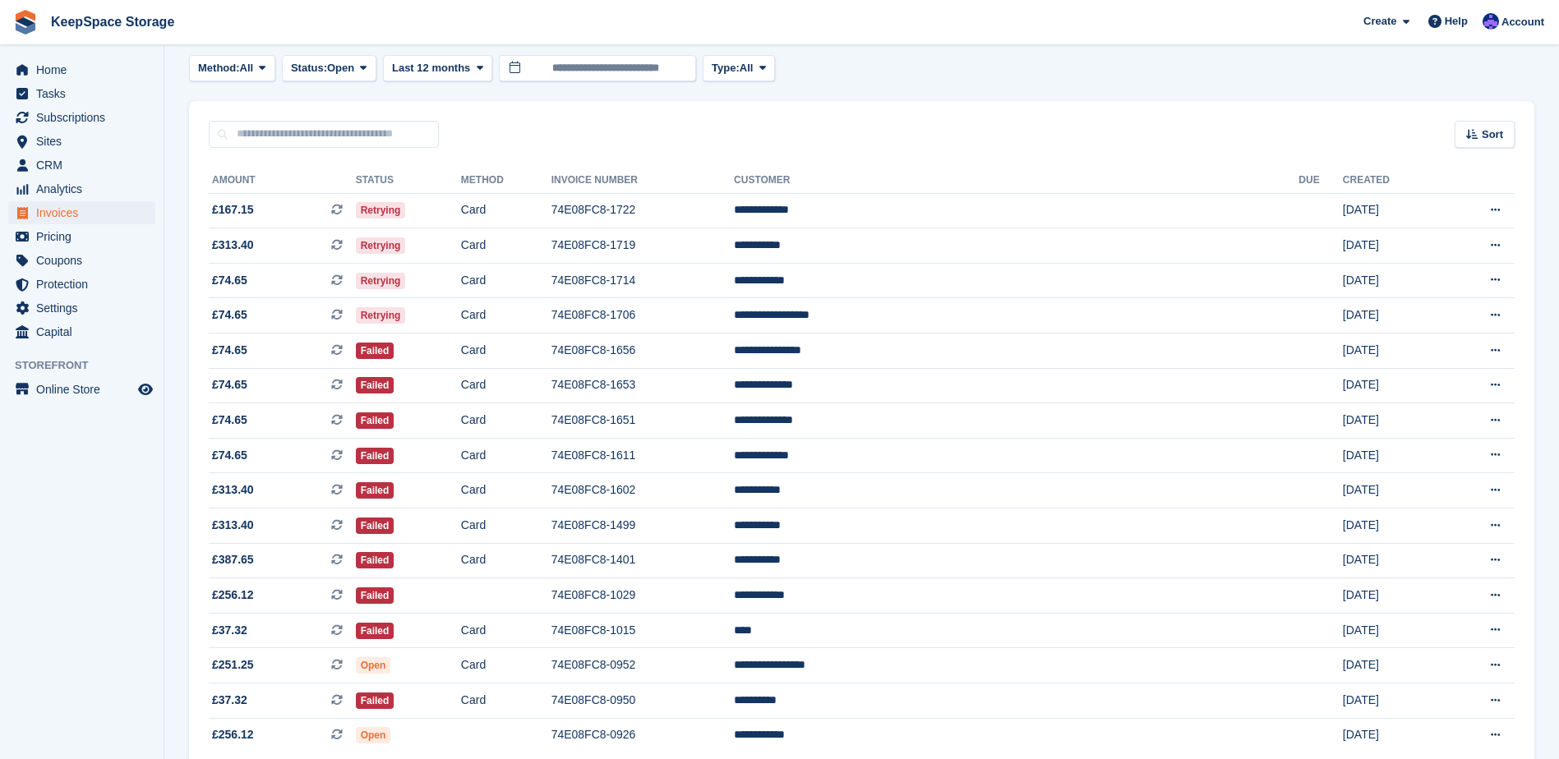
scroll to position [158, 0]
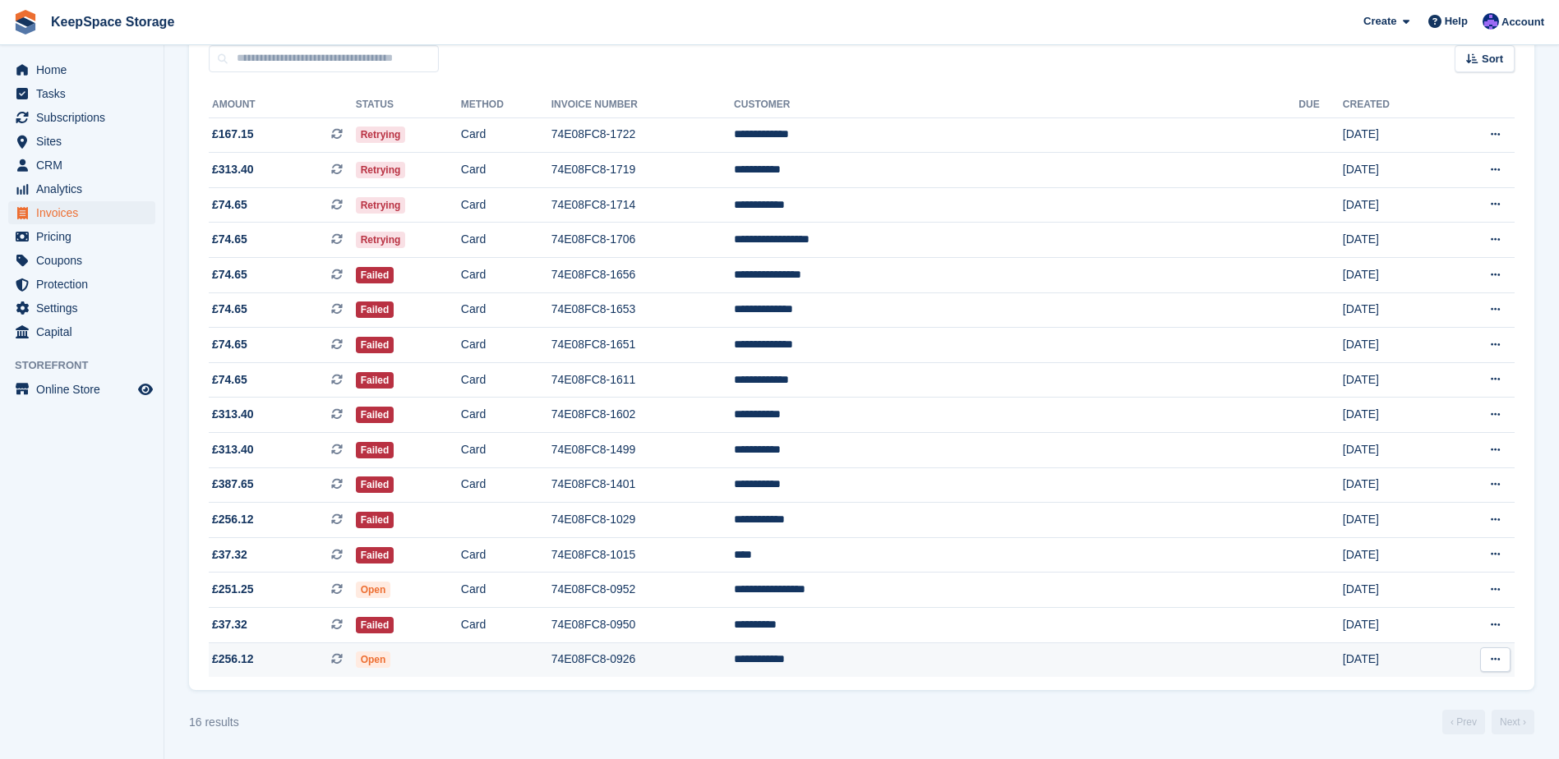
click at [1499, 663] on icon at bounding box center [1495, 659] width 9 height 11
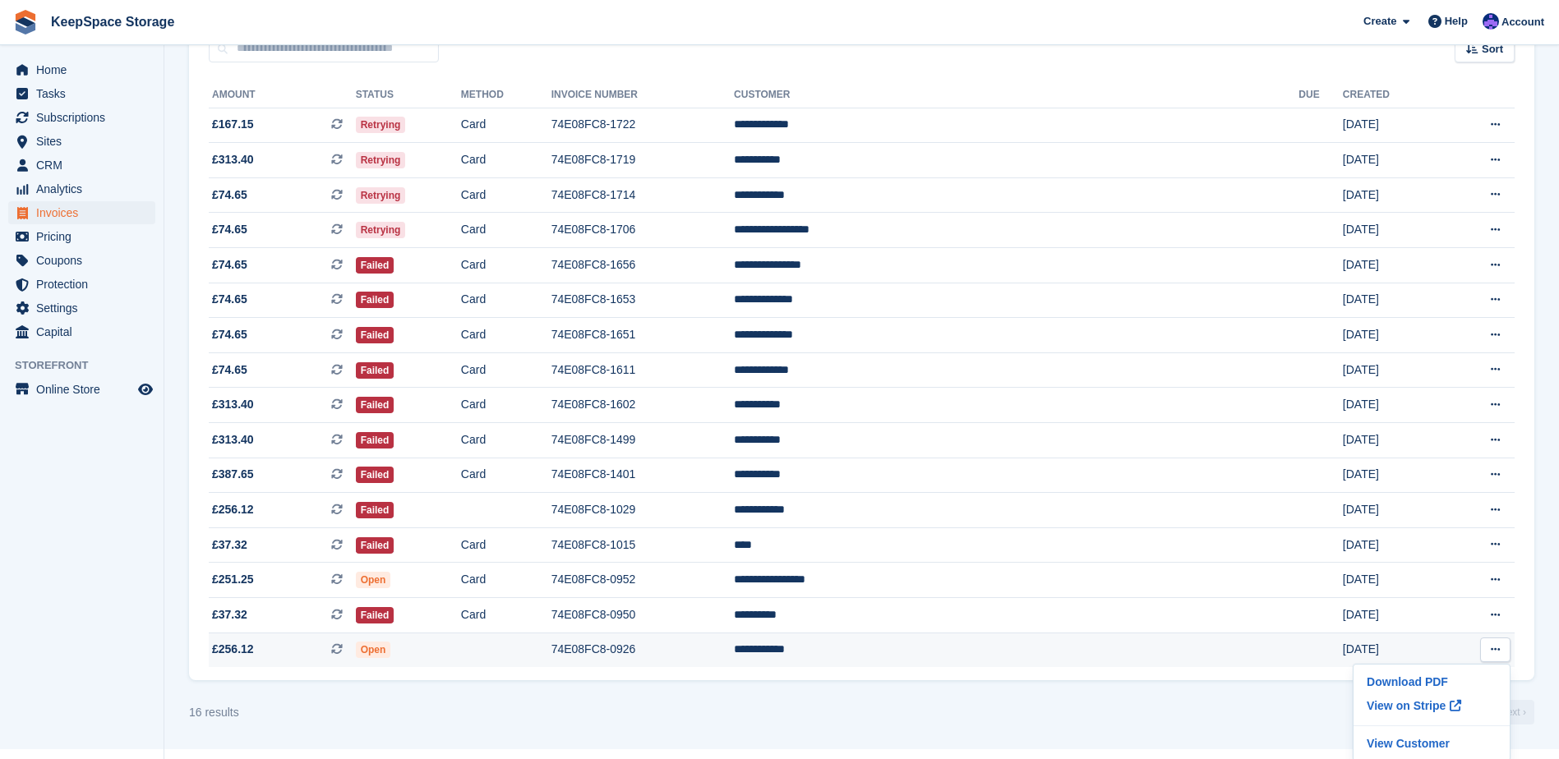
scroll to position [170, 0]
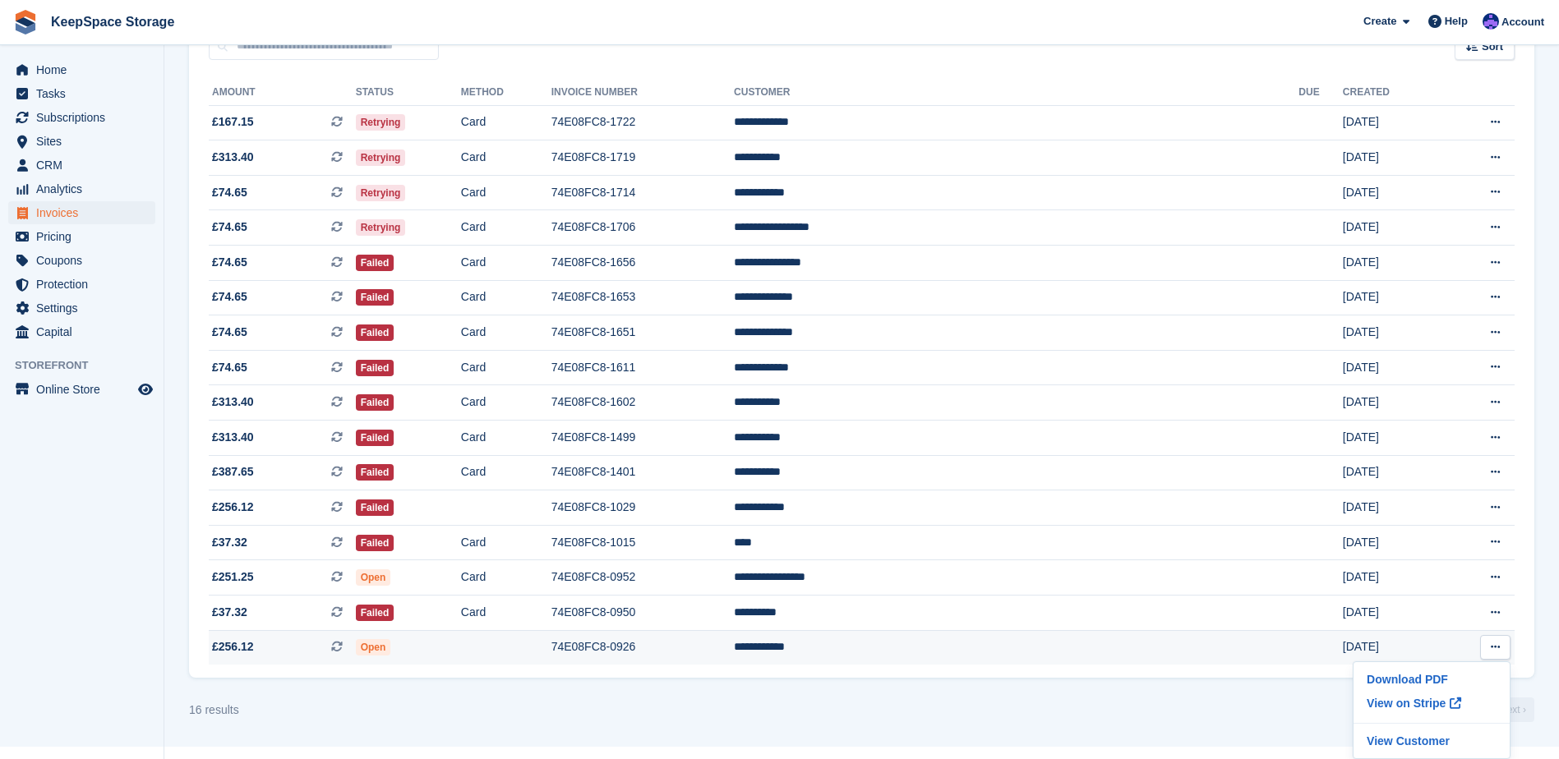
click at [1005, 644] on td "**********" at bounding box center [1016, 647] width 565 height 35
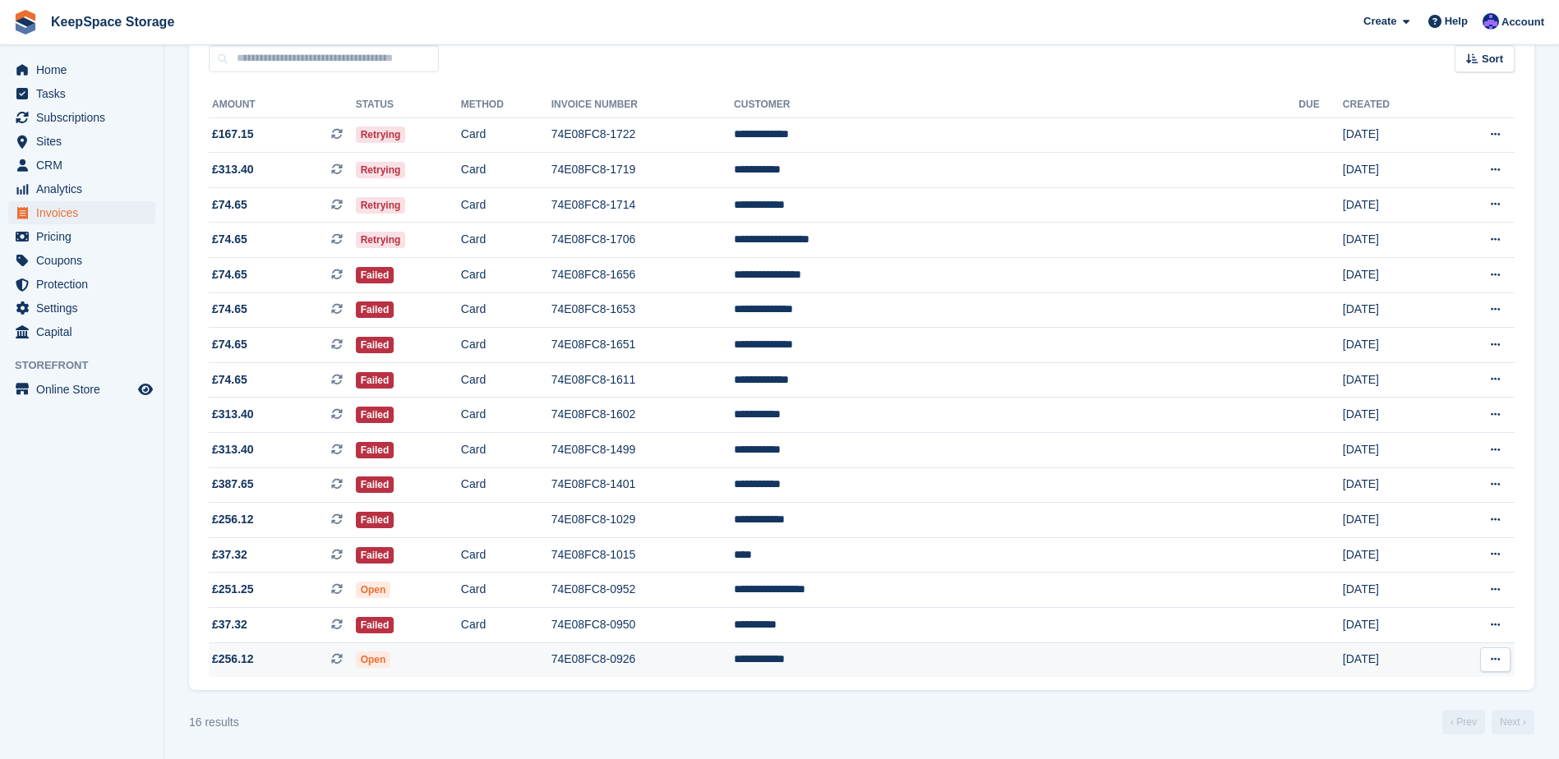
scroll to position [158, 0]
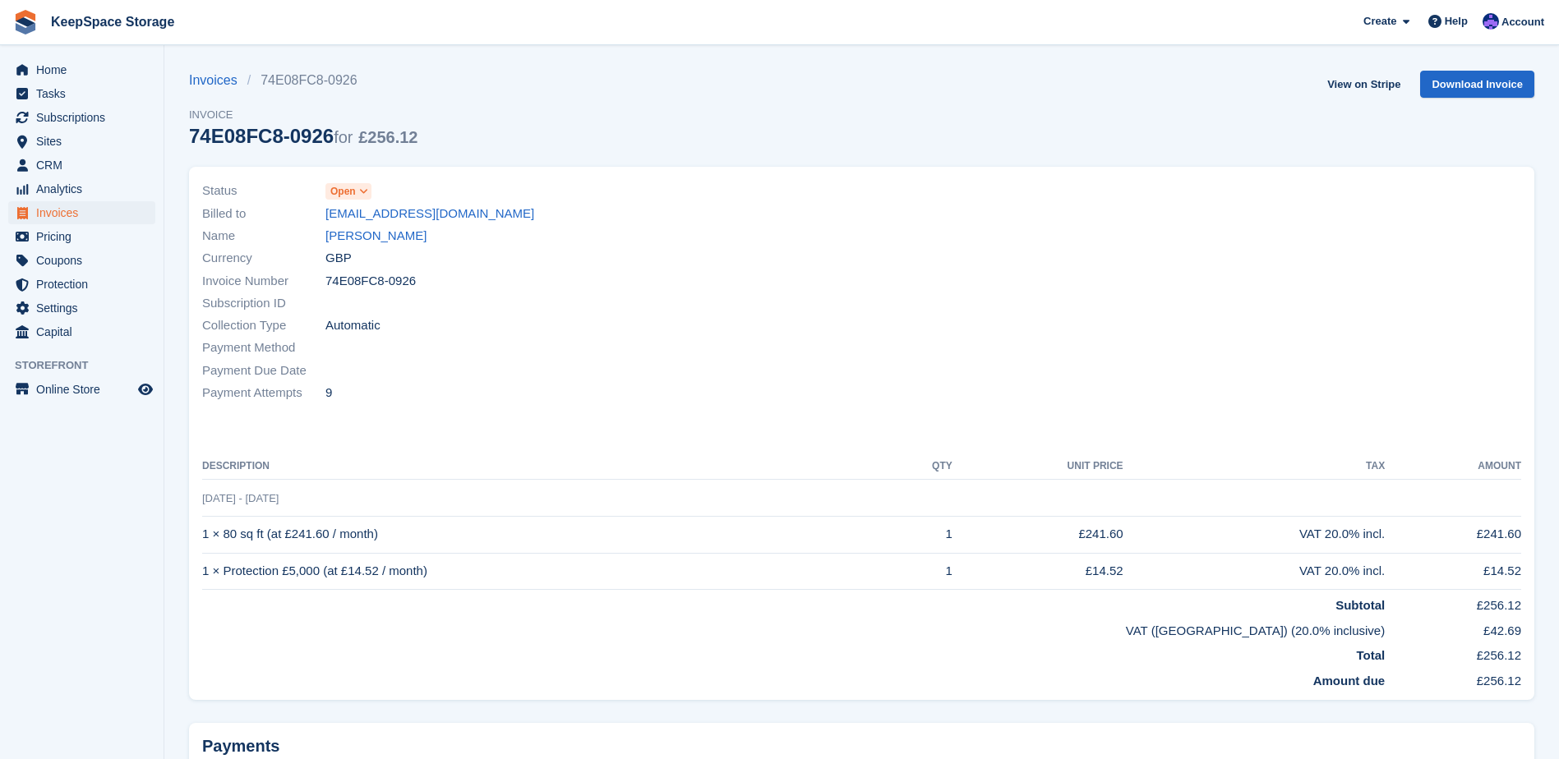
scroll to position [150, 0]
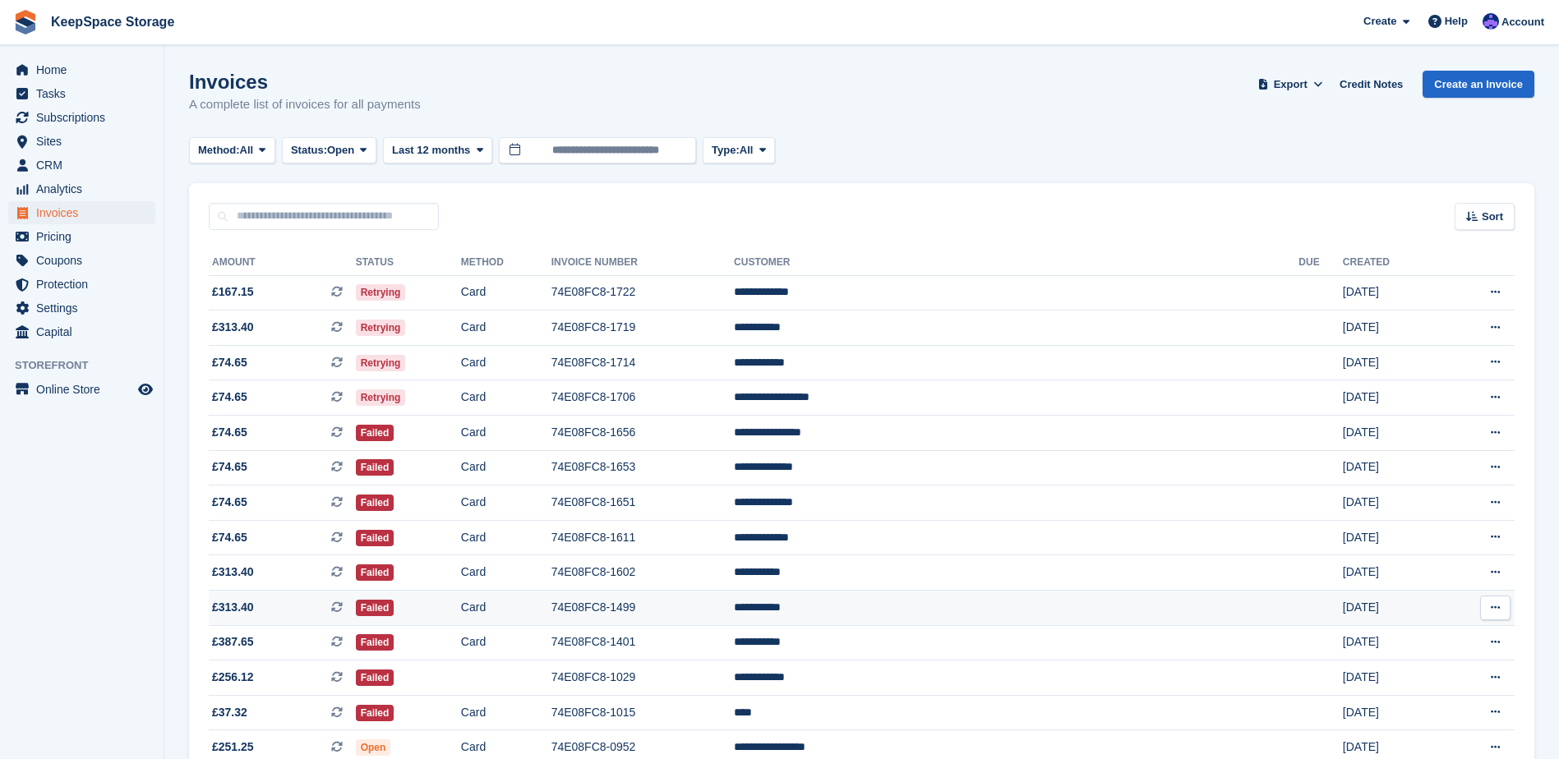
scroll to position [158, 0]
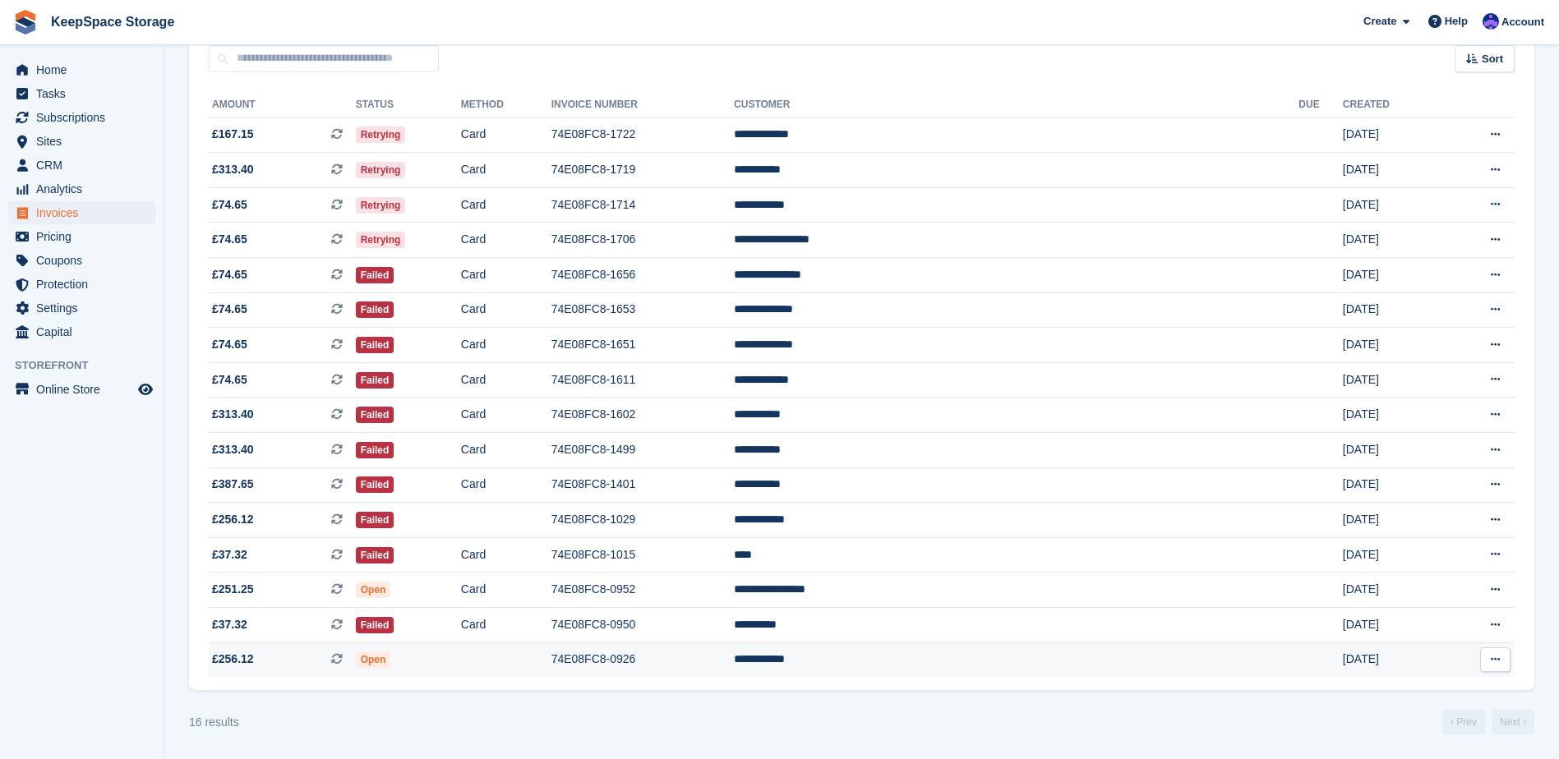
click at [1494, 661] on icon at bounding box center [1495, 659] width 9 height 11
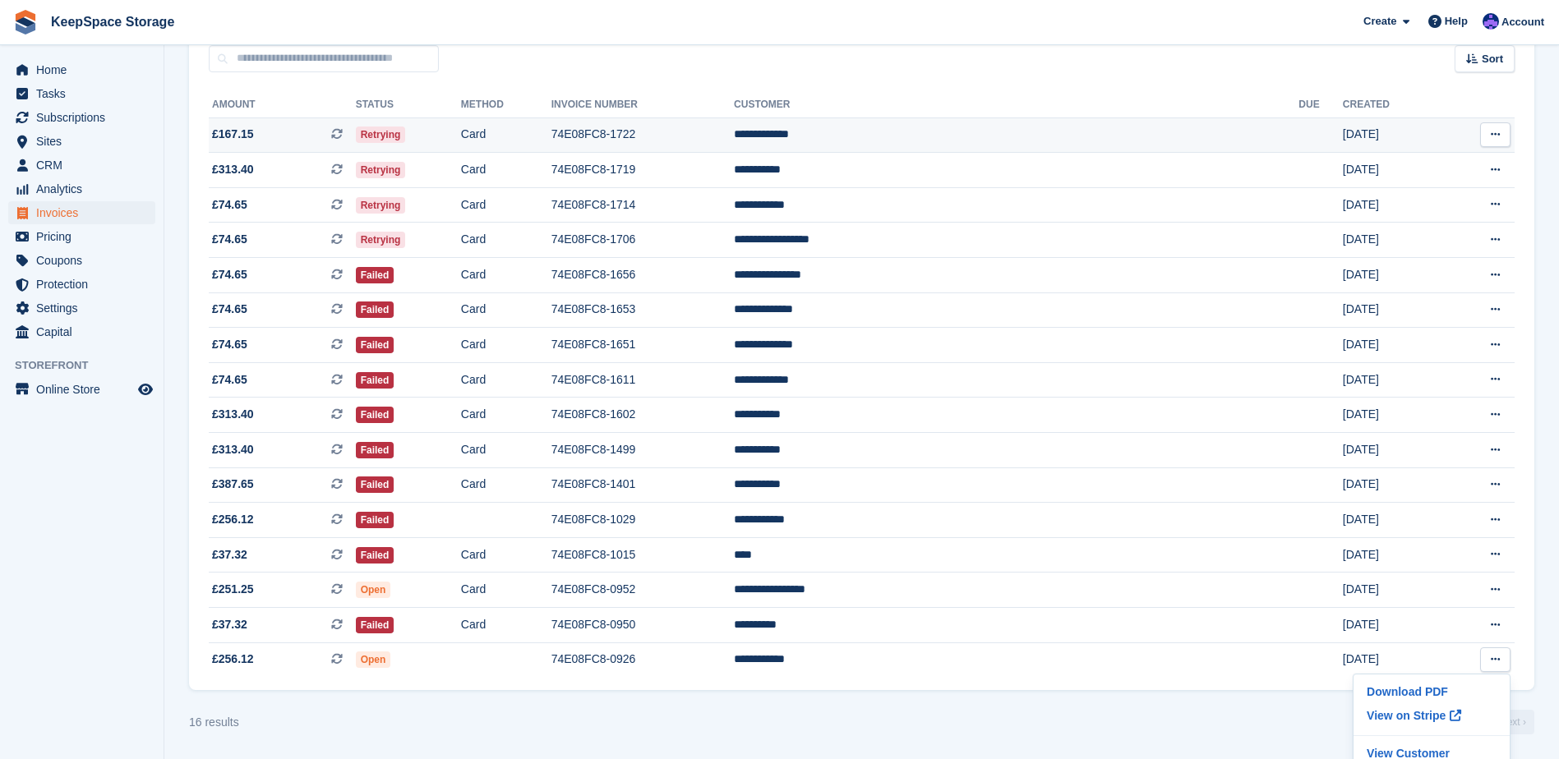
click at [1504, 131] on button at bounding box center [1495, 134] width 30 height 25
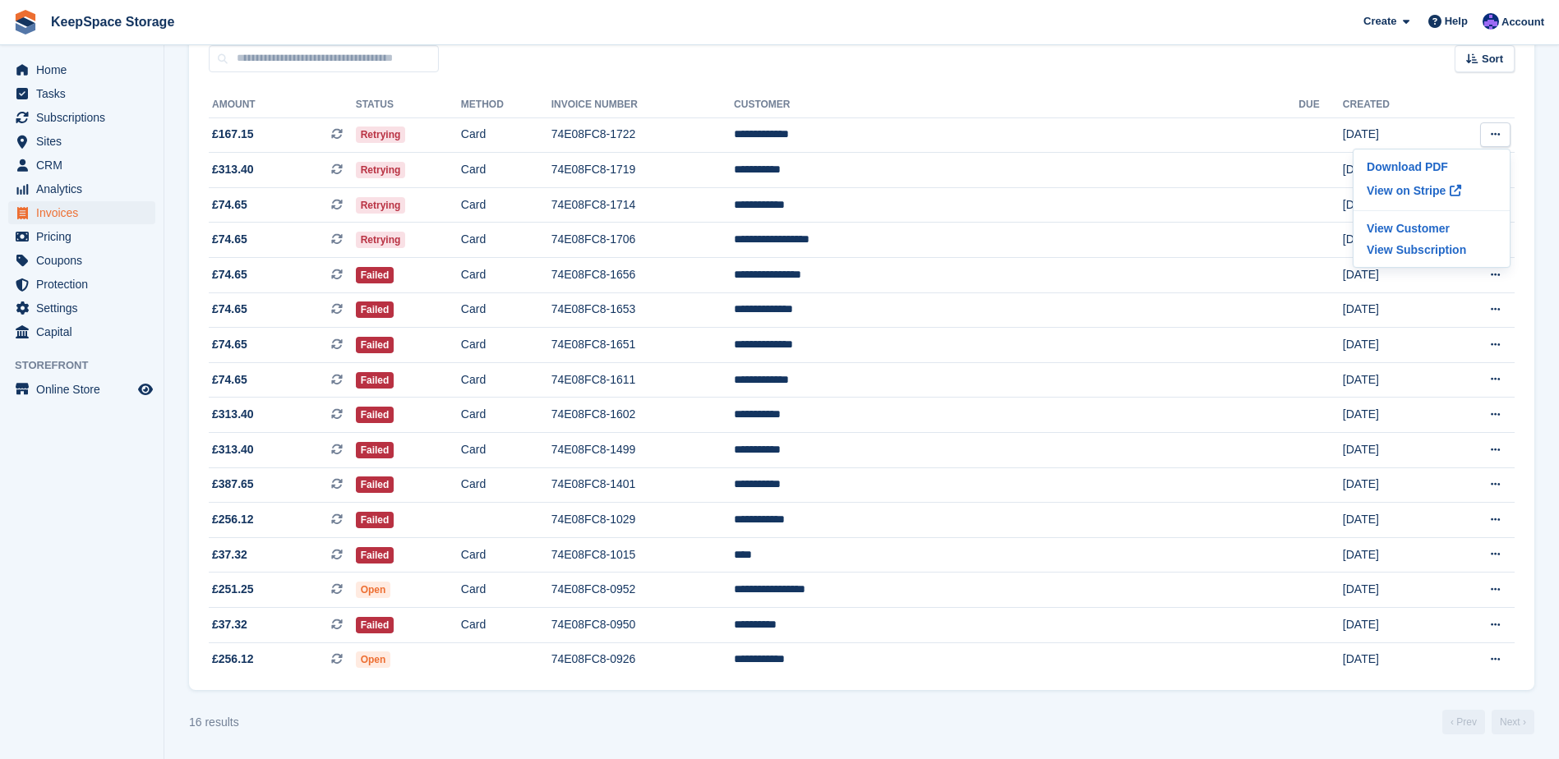
click at [1552, 114] on section "Invoices A complete list of invoices for all payments Export Export Invoices Ex…" at bounding box center [861, 300] width 1395 height 917
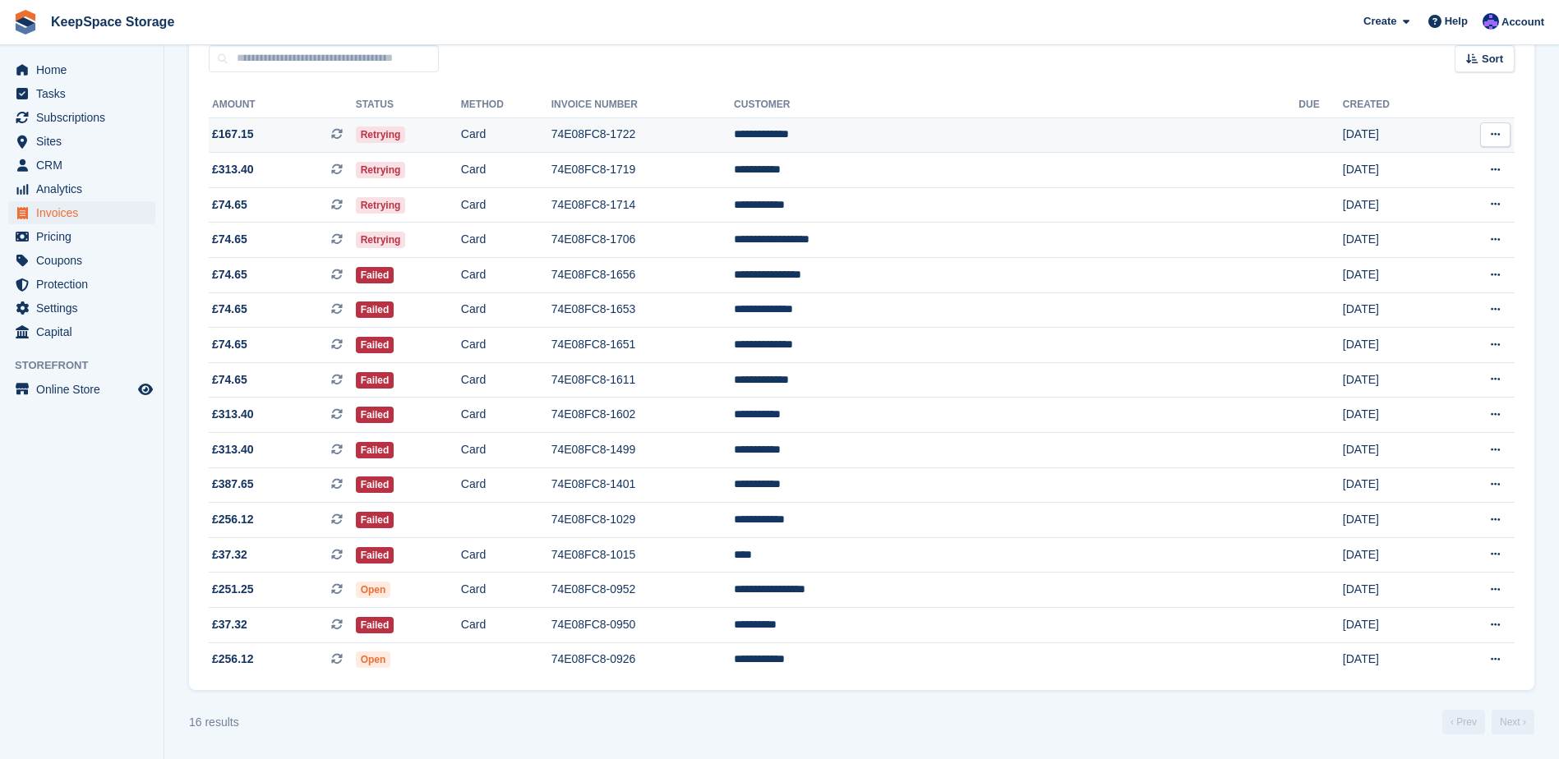
click at [1131, 131] on td "**********" at bounding box center [1016, 135] width 565 height 35
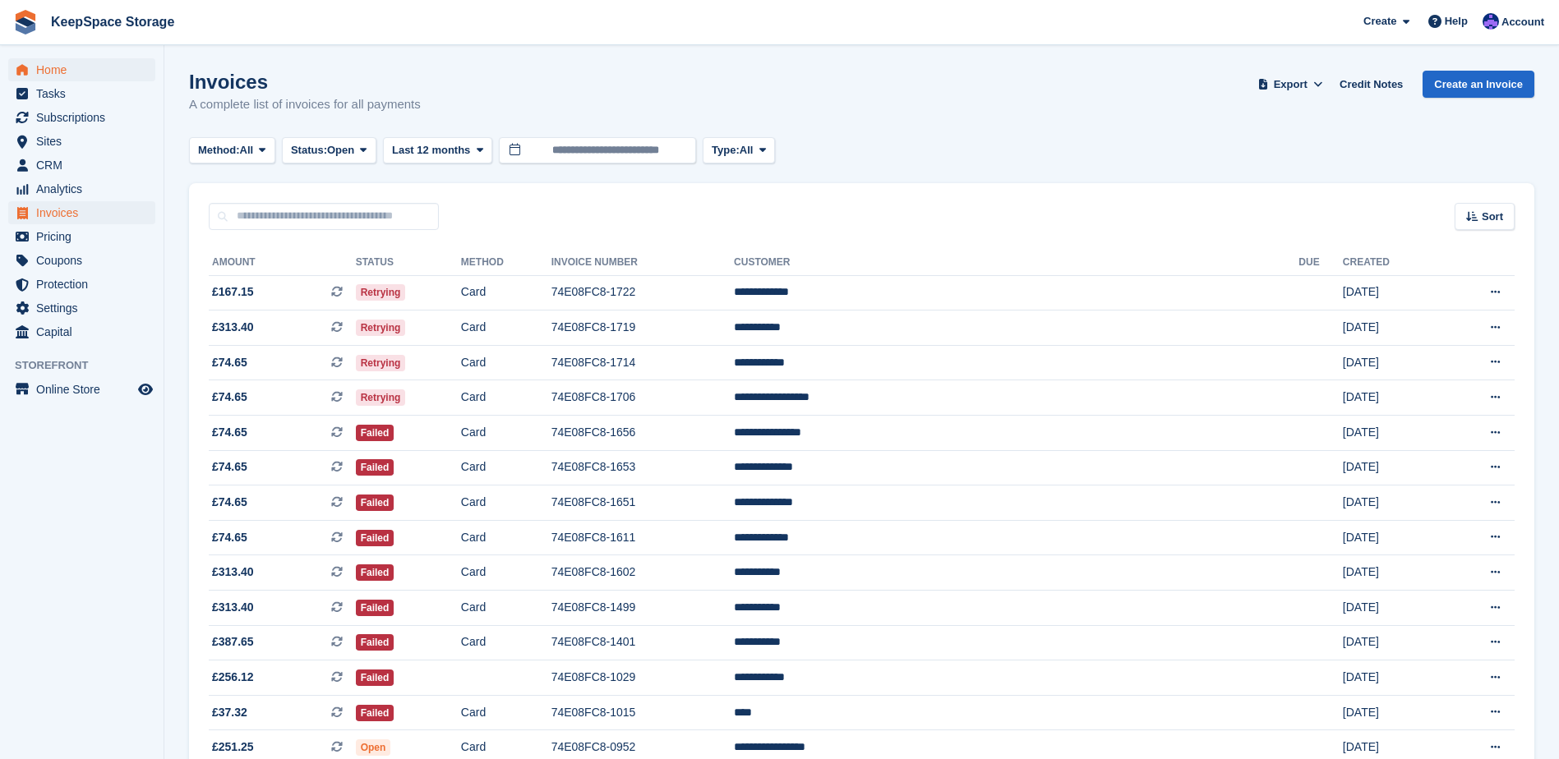
scroll to position [158, 0]
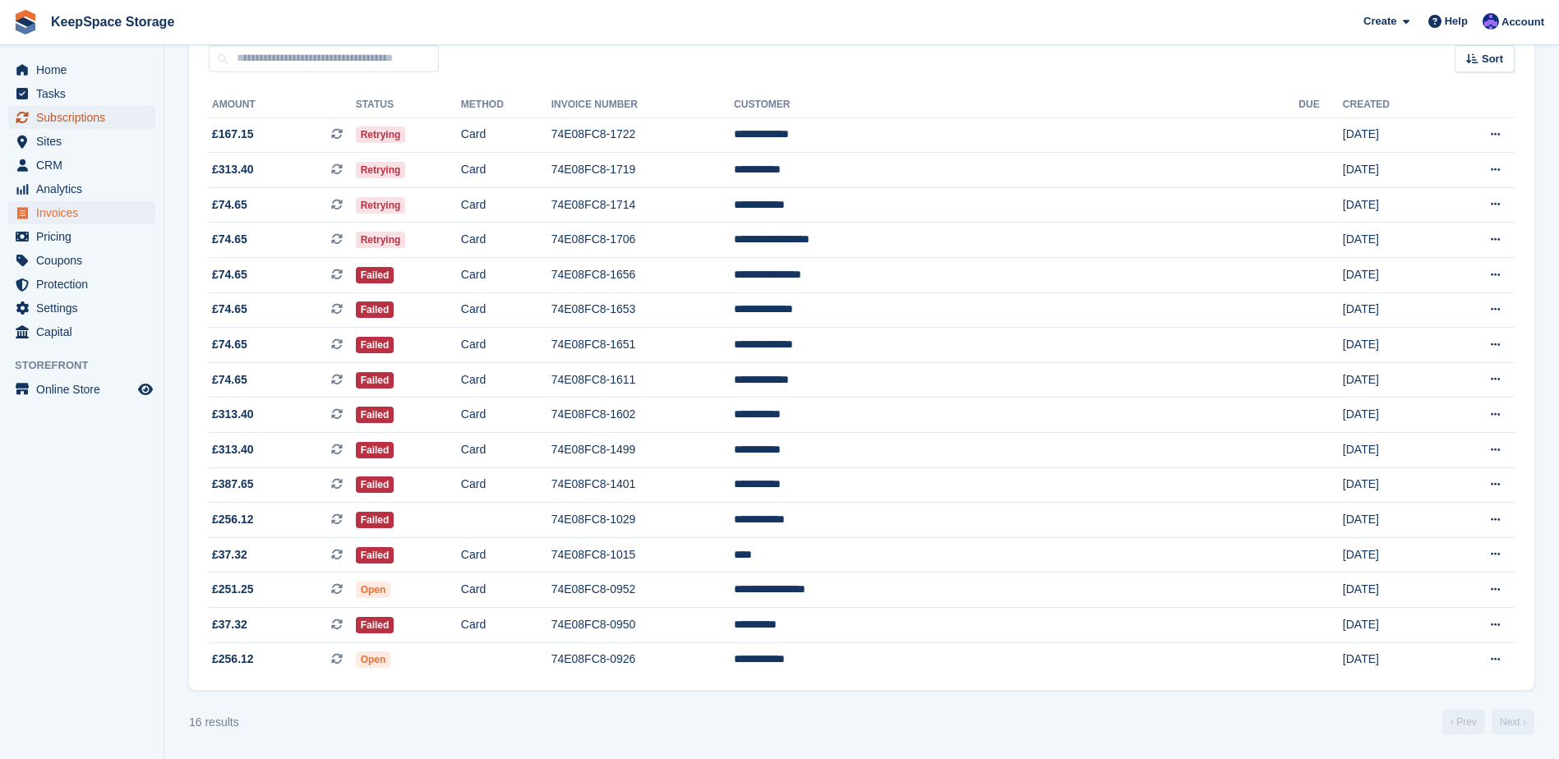
click at [67, 113] on span "Subscriptions" at bounding box center [85, 117] width 99 height 23
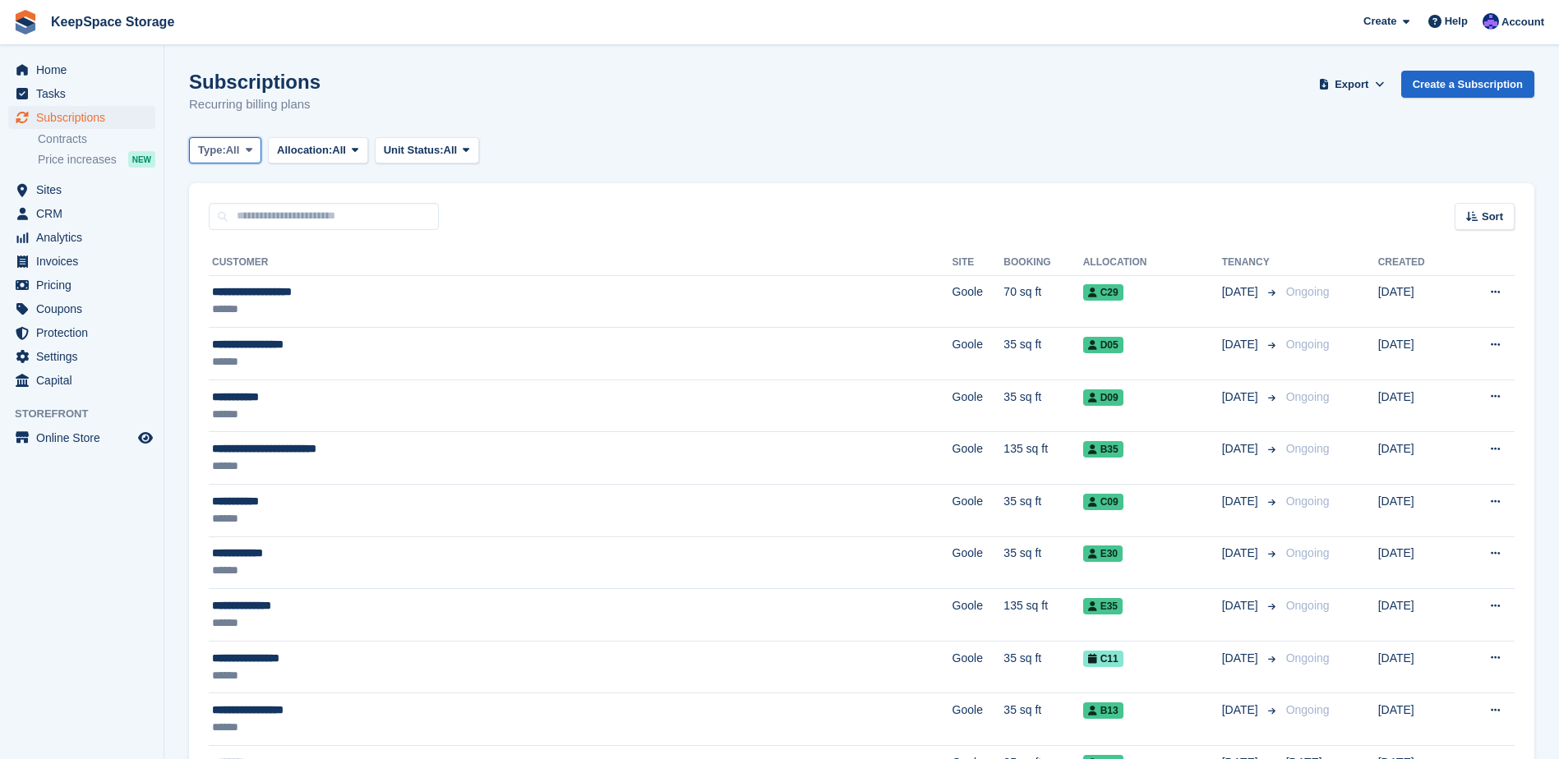
click at [225, 147] on span "Type:" at bounding box center [212, 150] width 28 height 16
click at [244, 303] on link "Ending" at bounding box center [267, 308] width 143 height 30
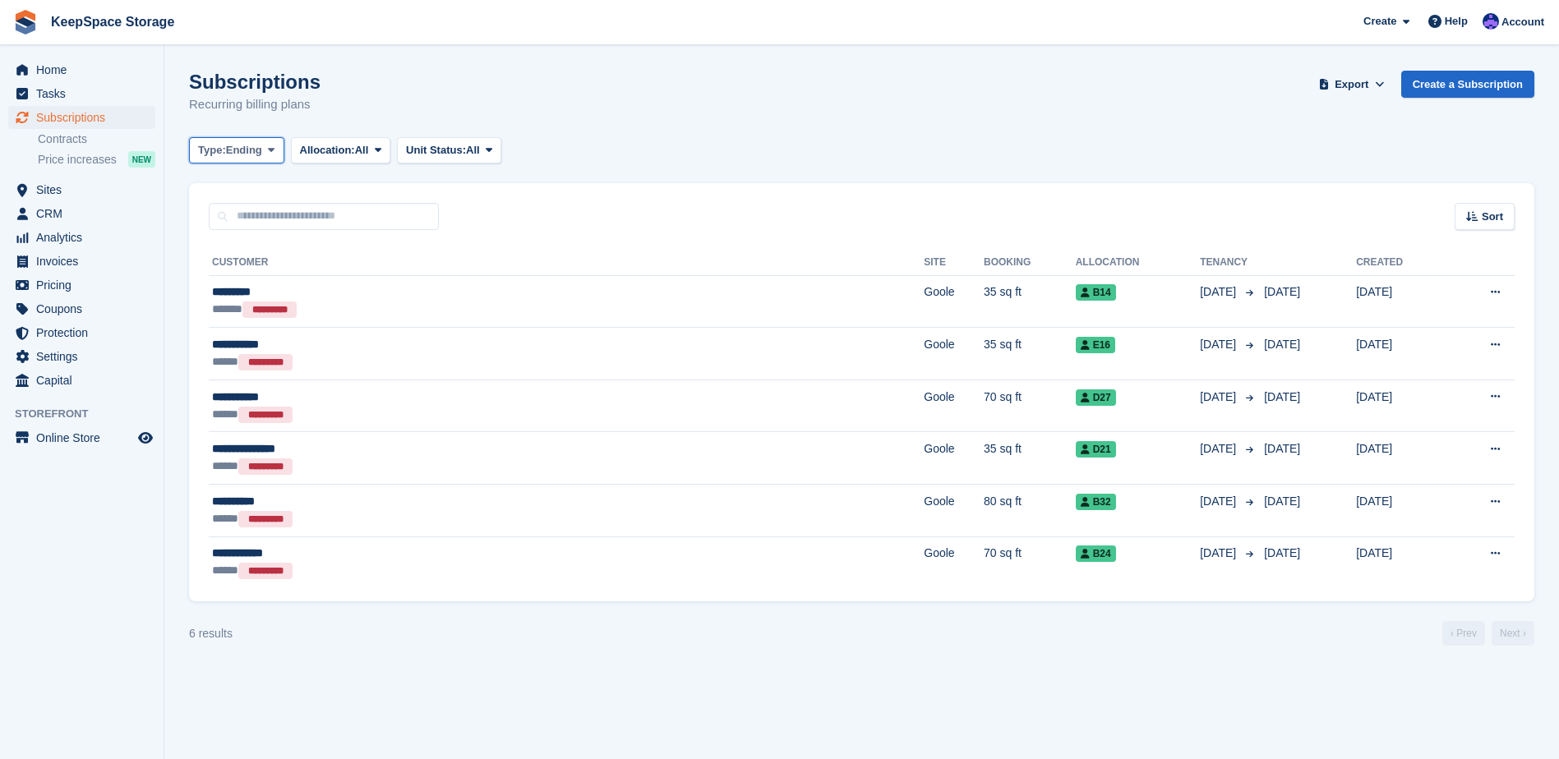
click at [241, 145] on span "Ending" at bounding box center [244, 150] width 36 height 16
click at [242, 193] on link "All" at bounding box center [267, 189] width 143 height 30
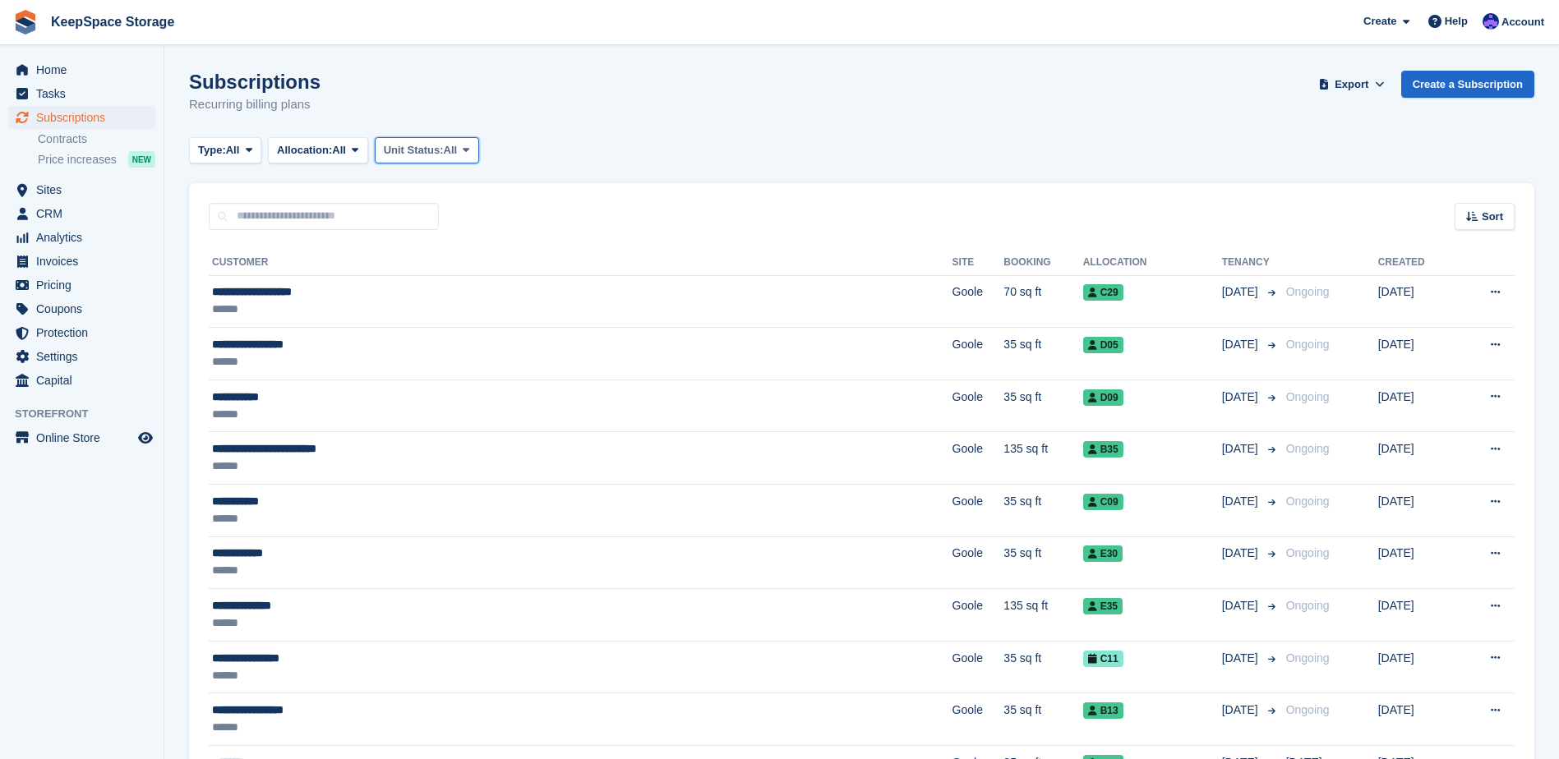
click at [453, 144] on span "All" at bounding box center [451, 150] width 14 height 16
click at [431, 239] on link "Overlocked" at bounding box center [453, 248] width 143 height 30
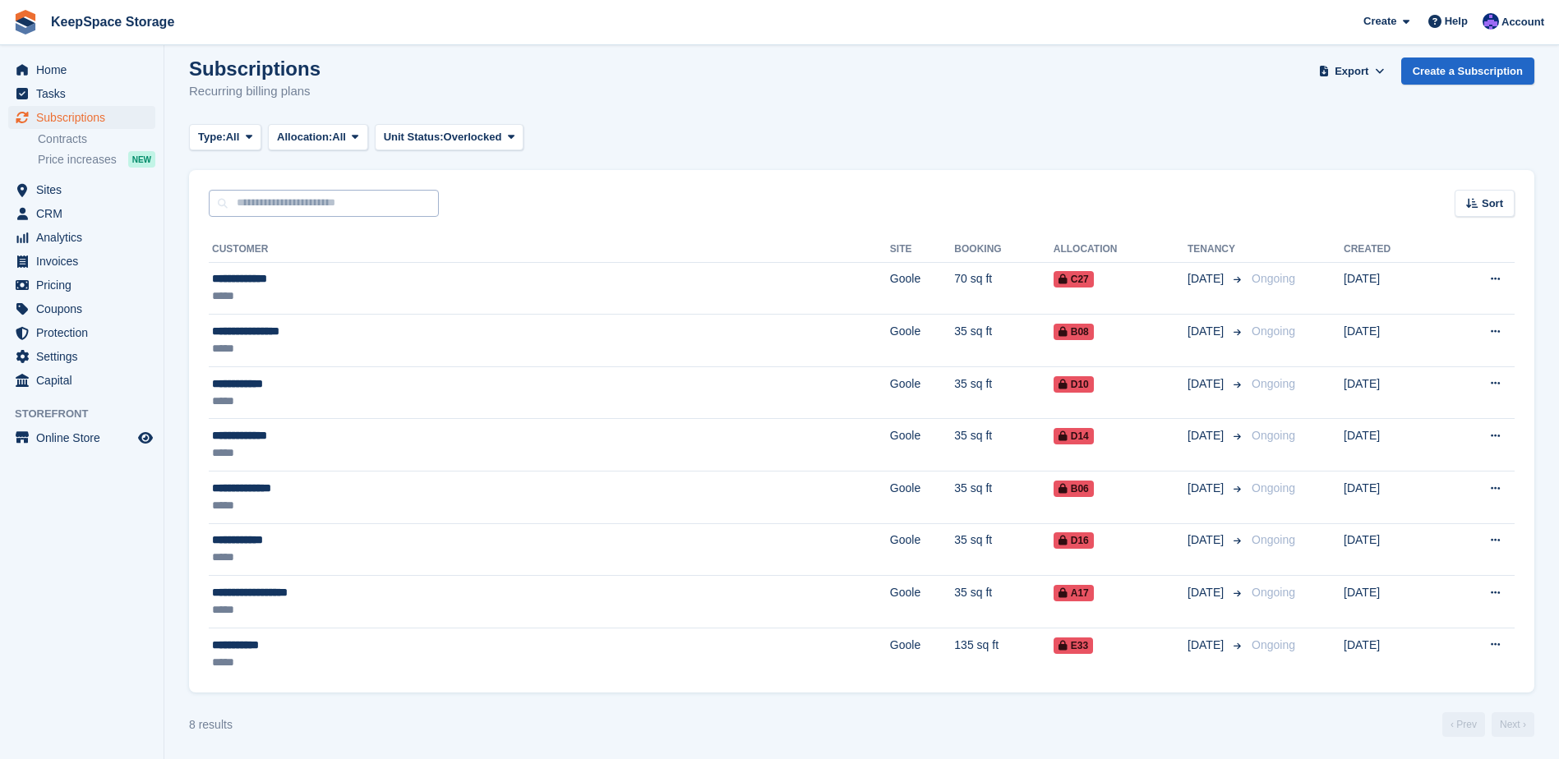
scroll to position [16, 0]
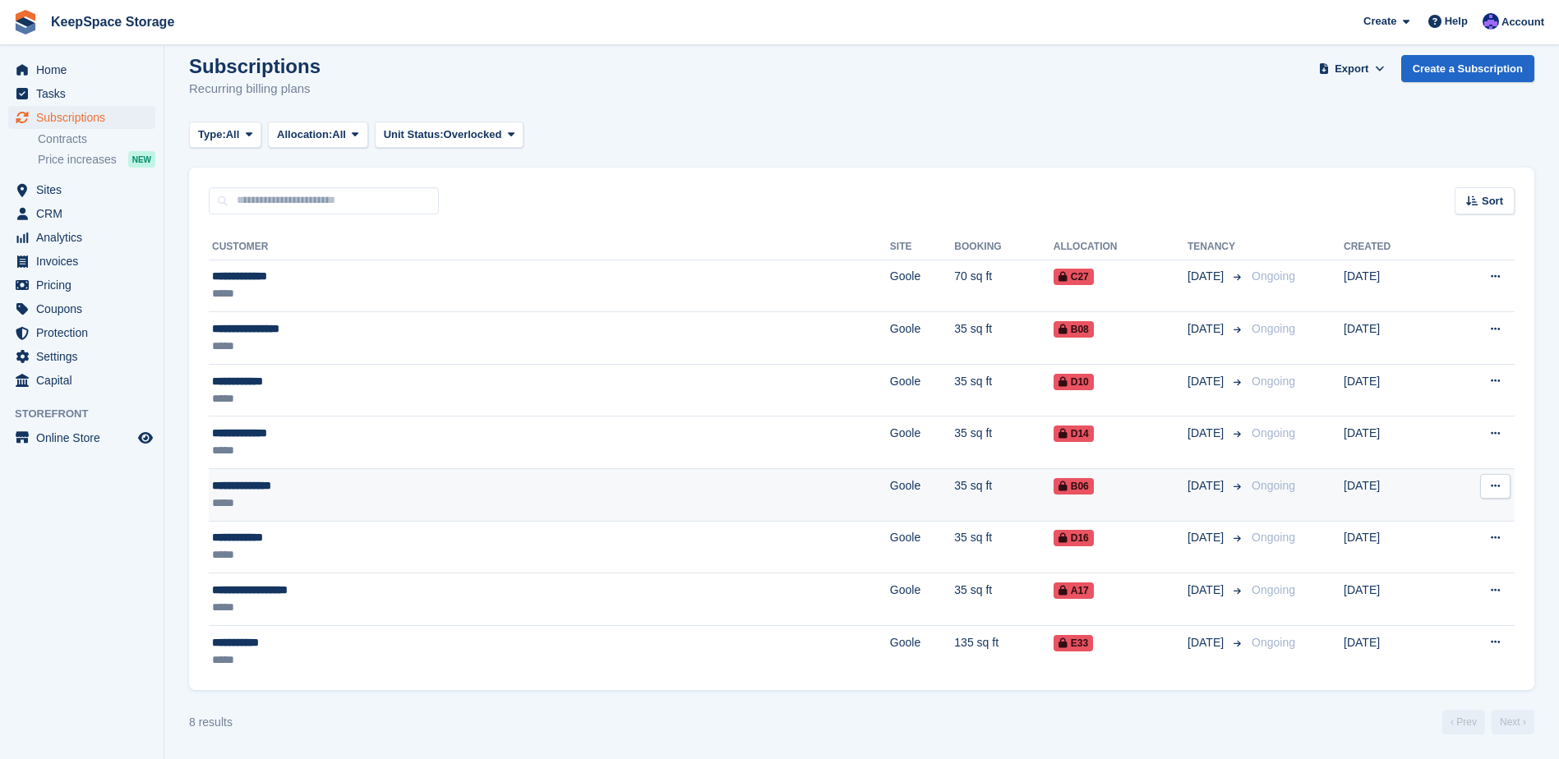
click at [443, 489] on div "**********" at bounding box center [372, 486] width 321 height 17
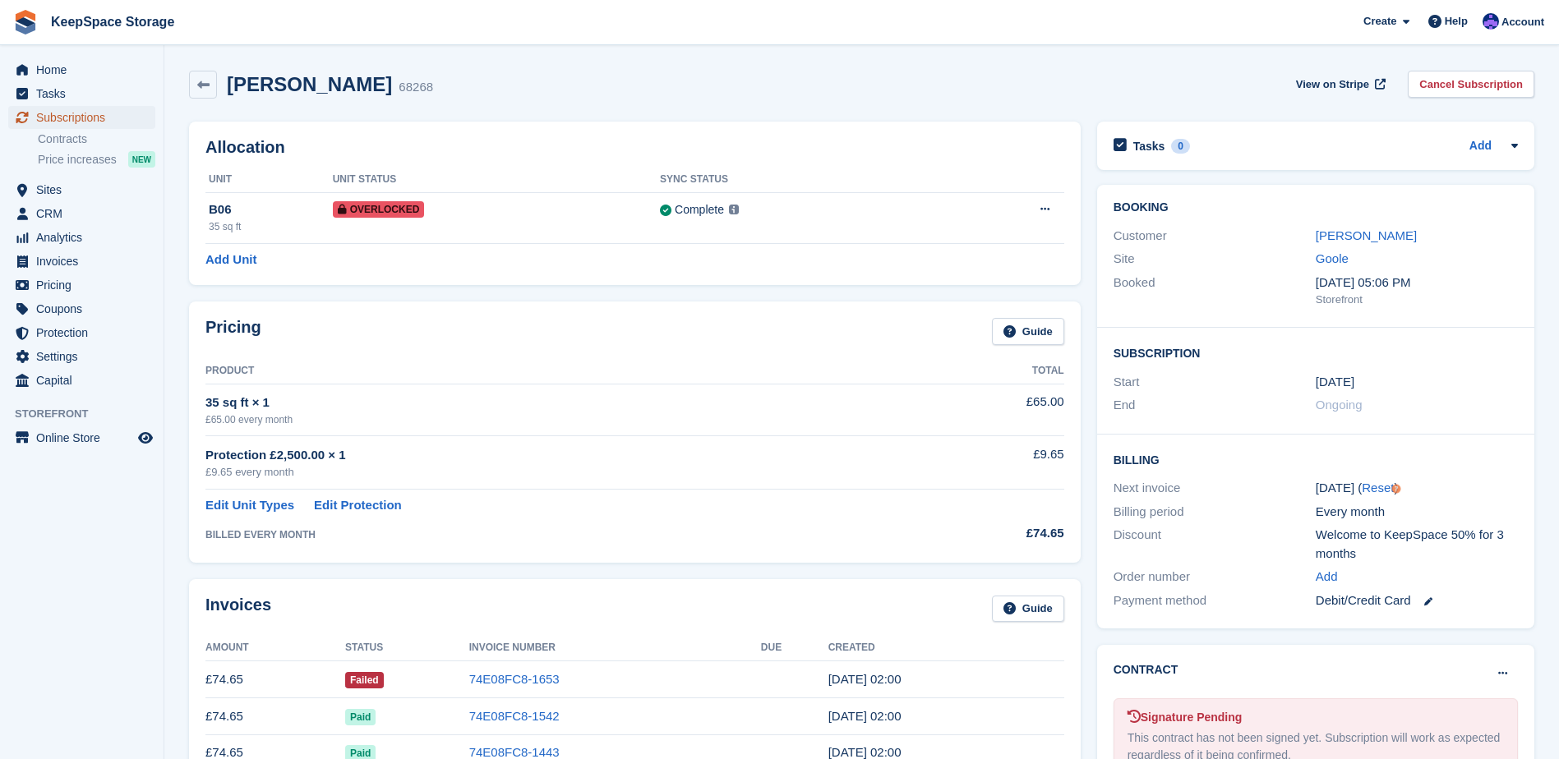
click at [72, 107] on span "Subscriptions" at bounding box center [85, 117] width 99 height 23
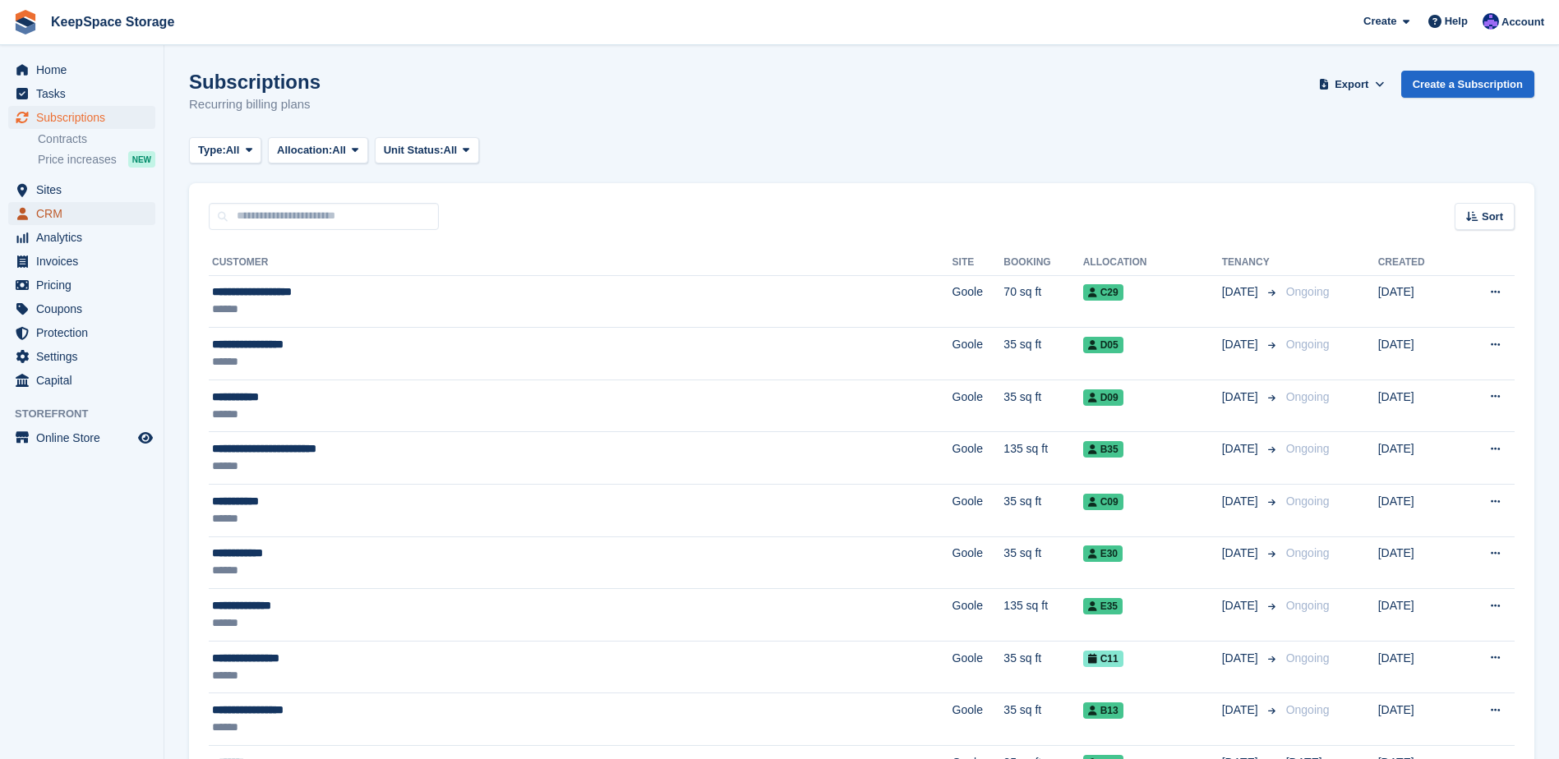
click at [46, 203] on span "CRM" at bounding box center [85, 213] width 99 height 23
